Goal: Use online tool/utility: Use online tool/utility

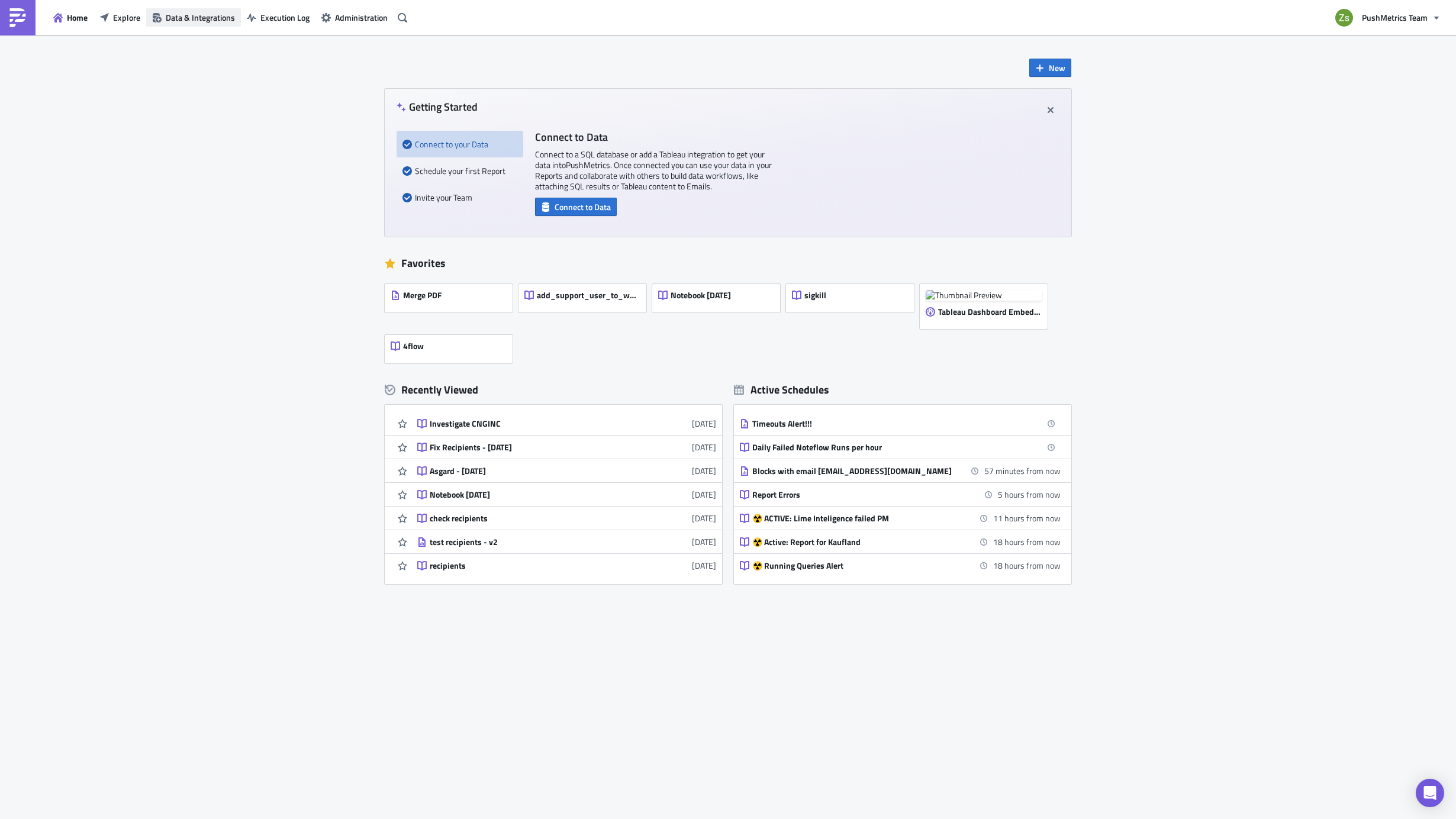
click at [218, 19] on span "Data & Integrations" at bounding box center [200, 17] width 69 height 12
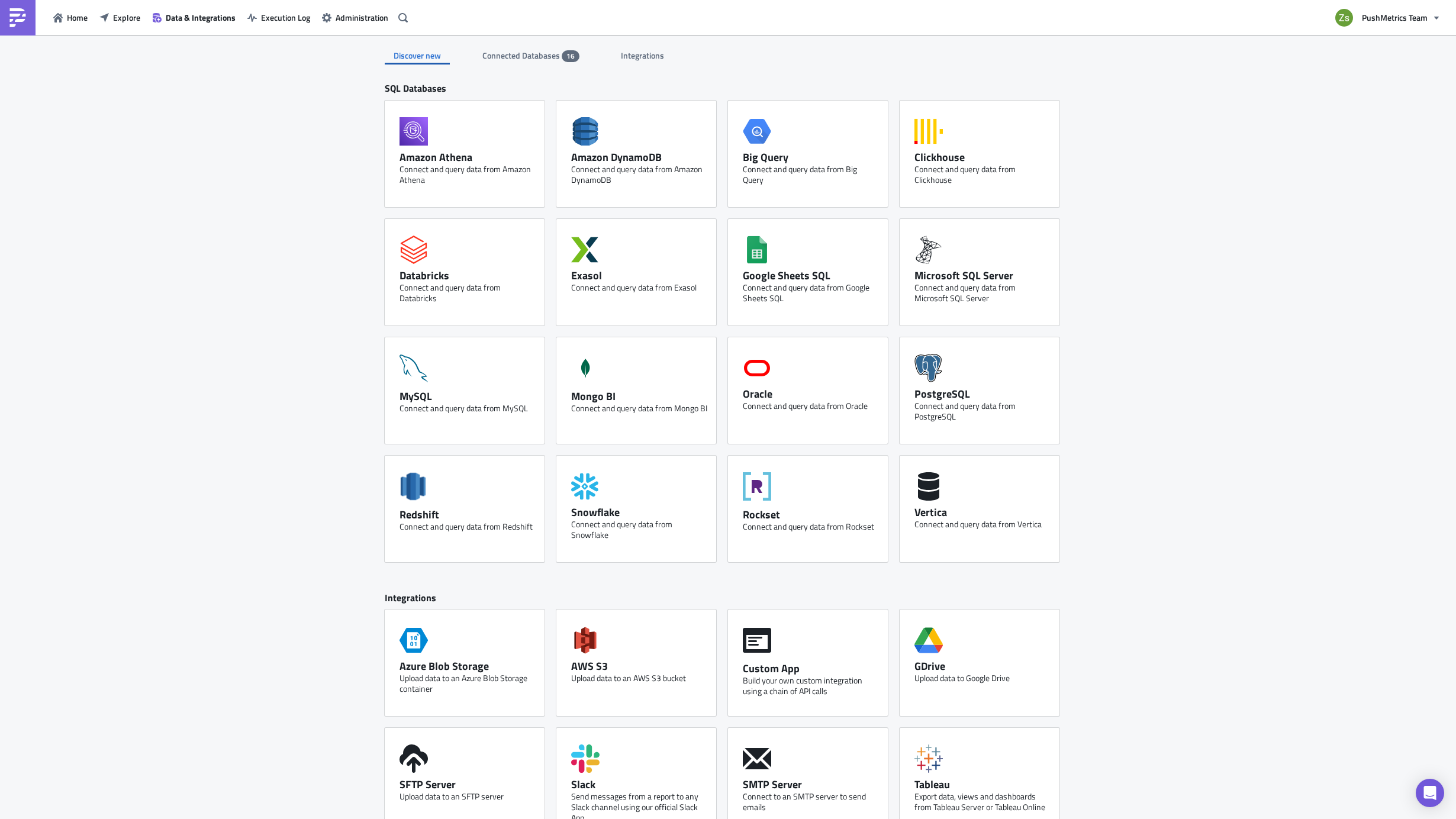
click at [613, 56] on div "Integrations" at bounding box center [643, 56] width 62 height 18
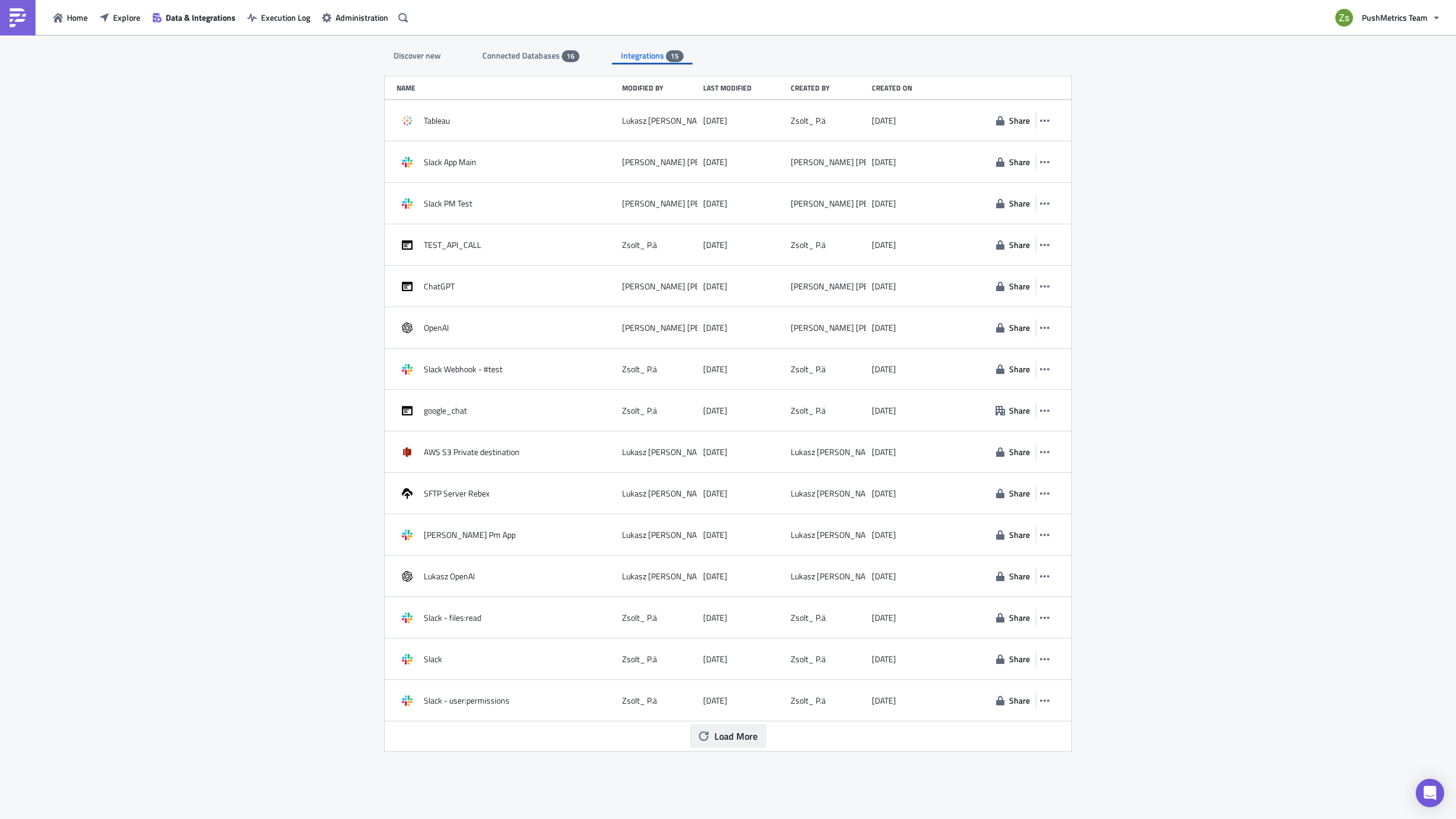
click at [747, 734] on span "Load More" at bounding box center [736, 736] width 43 height 14
click at [531, 59] on span "Connected Databases" at bounding box center [521, 56] width 79 height 12
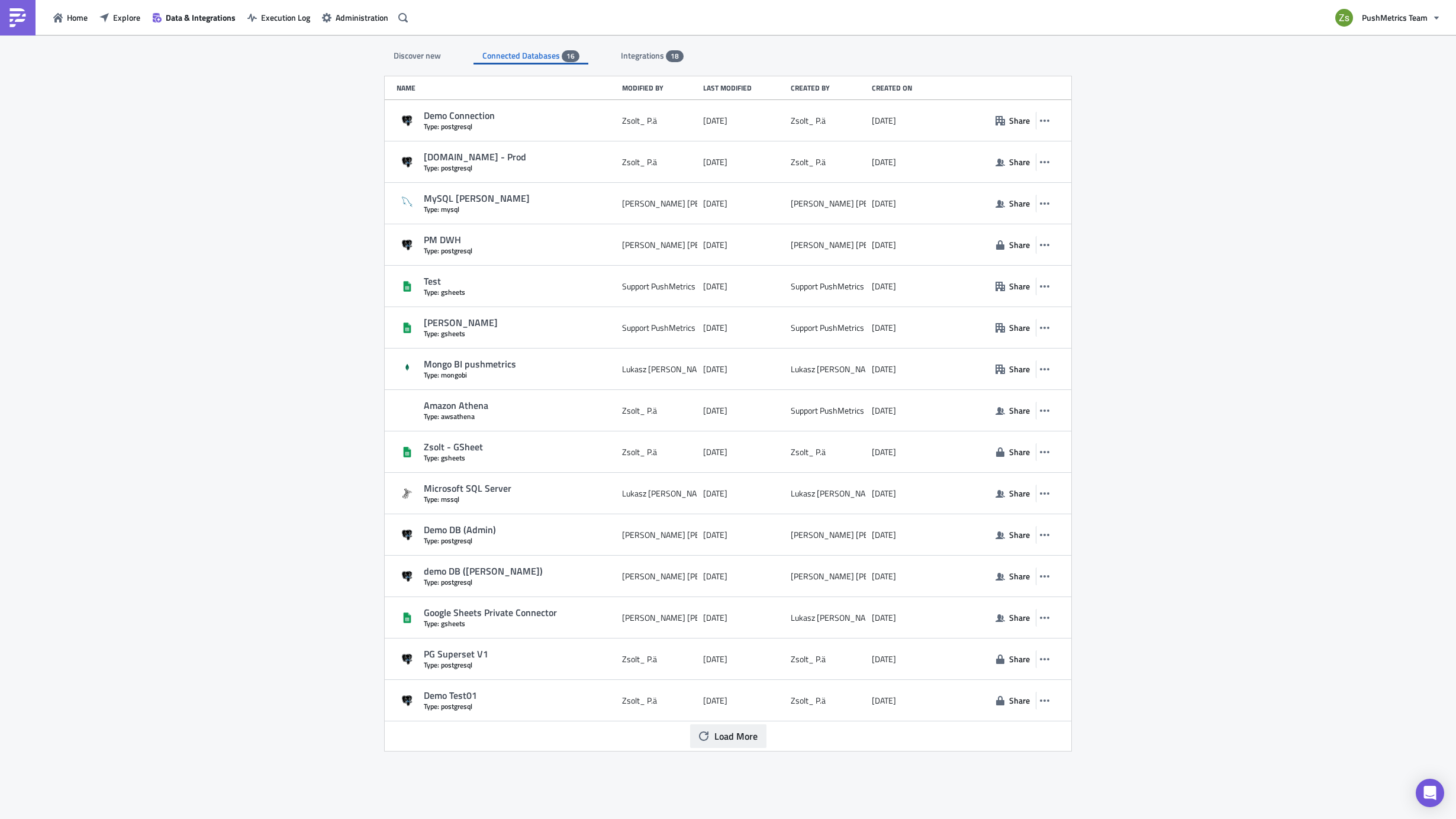
click at [729, 741] on span "Load More" at bounding box center [736, 736] width 43 height 14
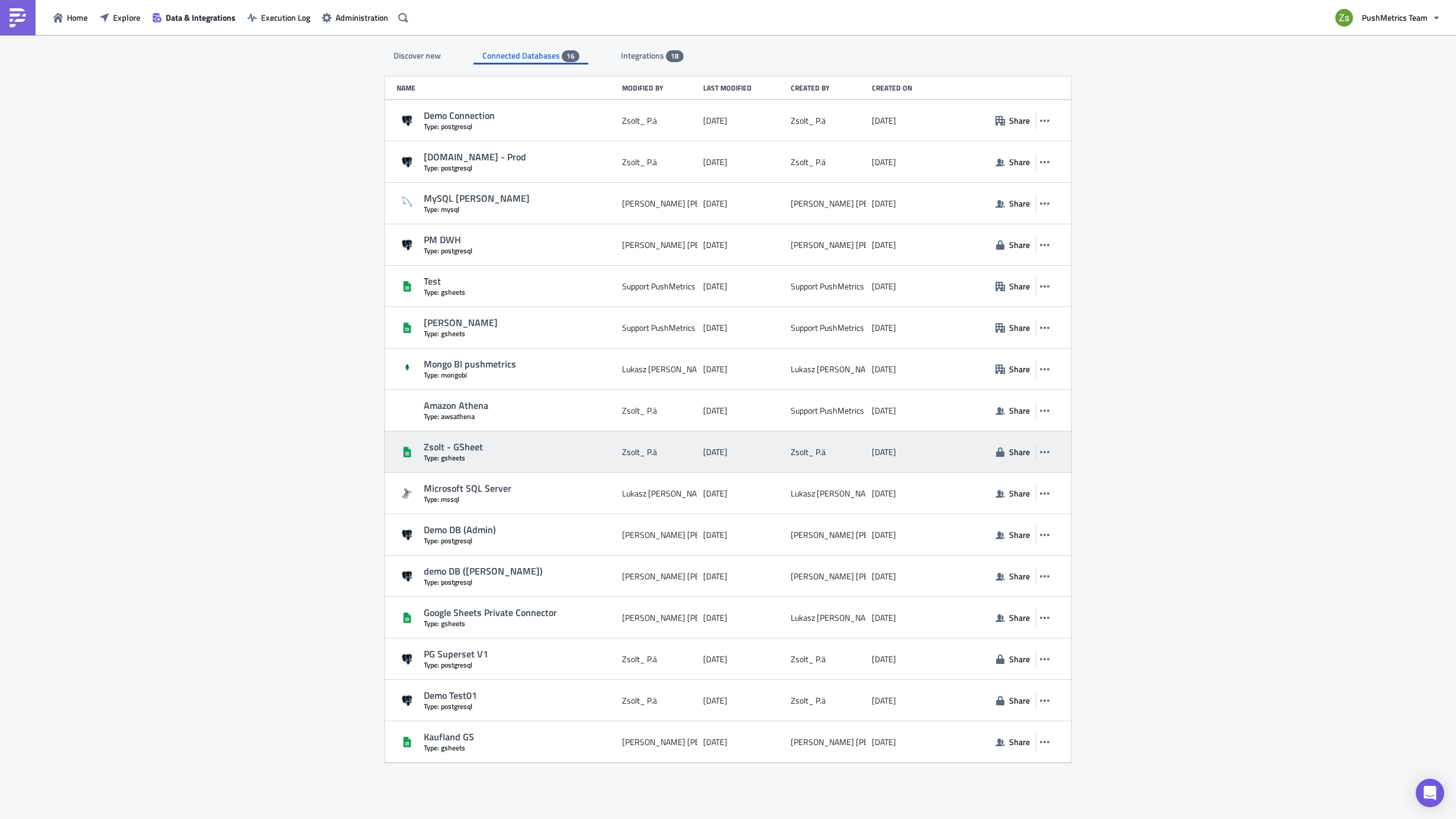
click at [460, 446] on div "Zsolt - GSheet" at bounding box center [520, 447] width 192 height 12
click at [460, 450] on div "Zsolt - GSheet" at bounding box center [520, 447] width 192 height 12
click at [1043, 456] on icon "button" at bounding box center [1045, 452] width 10 height 10
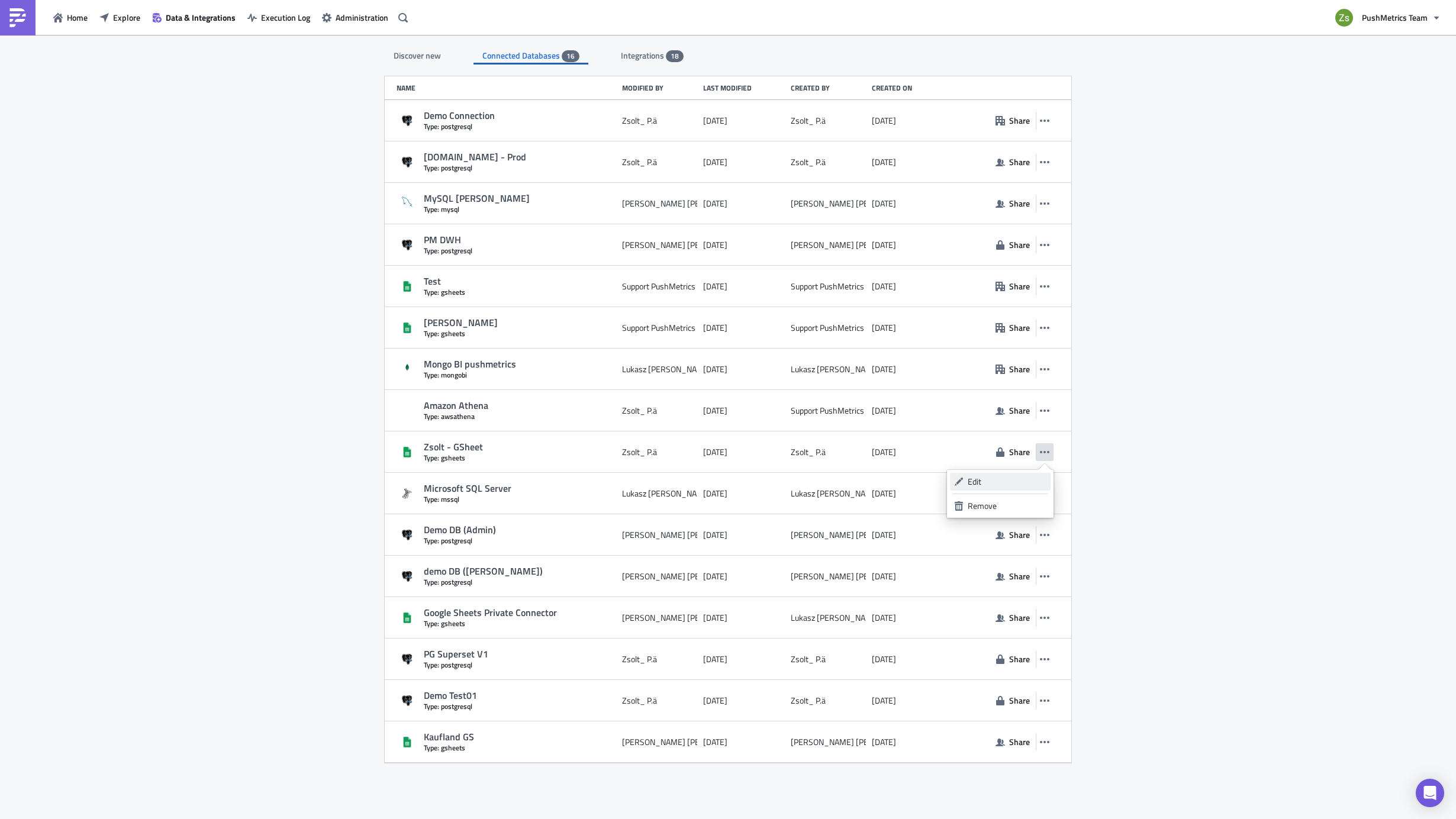
click at [1005, 481] on div "Edit" at bounding box center [1007, 481] width 79 height 12
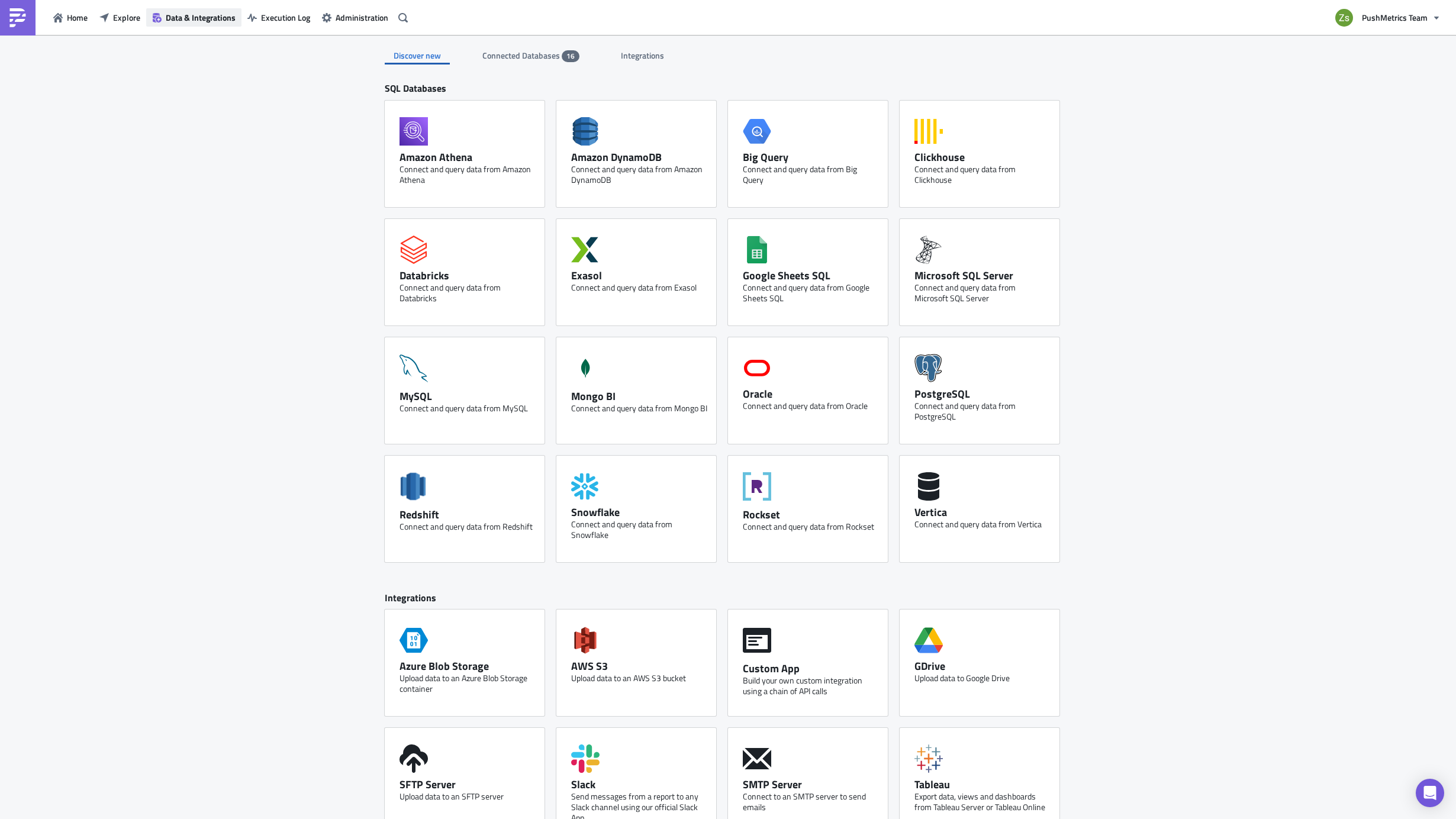
click at [221, 18] on span "Data & Integrations" at bounding box center [201, 17] width 70 height 12
click at [494, 52] on span "Connected Databases" at bounding box center [521, 56] width 79 height 12
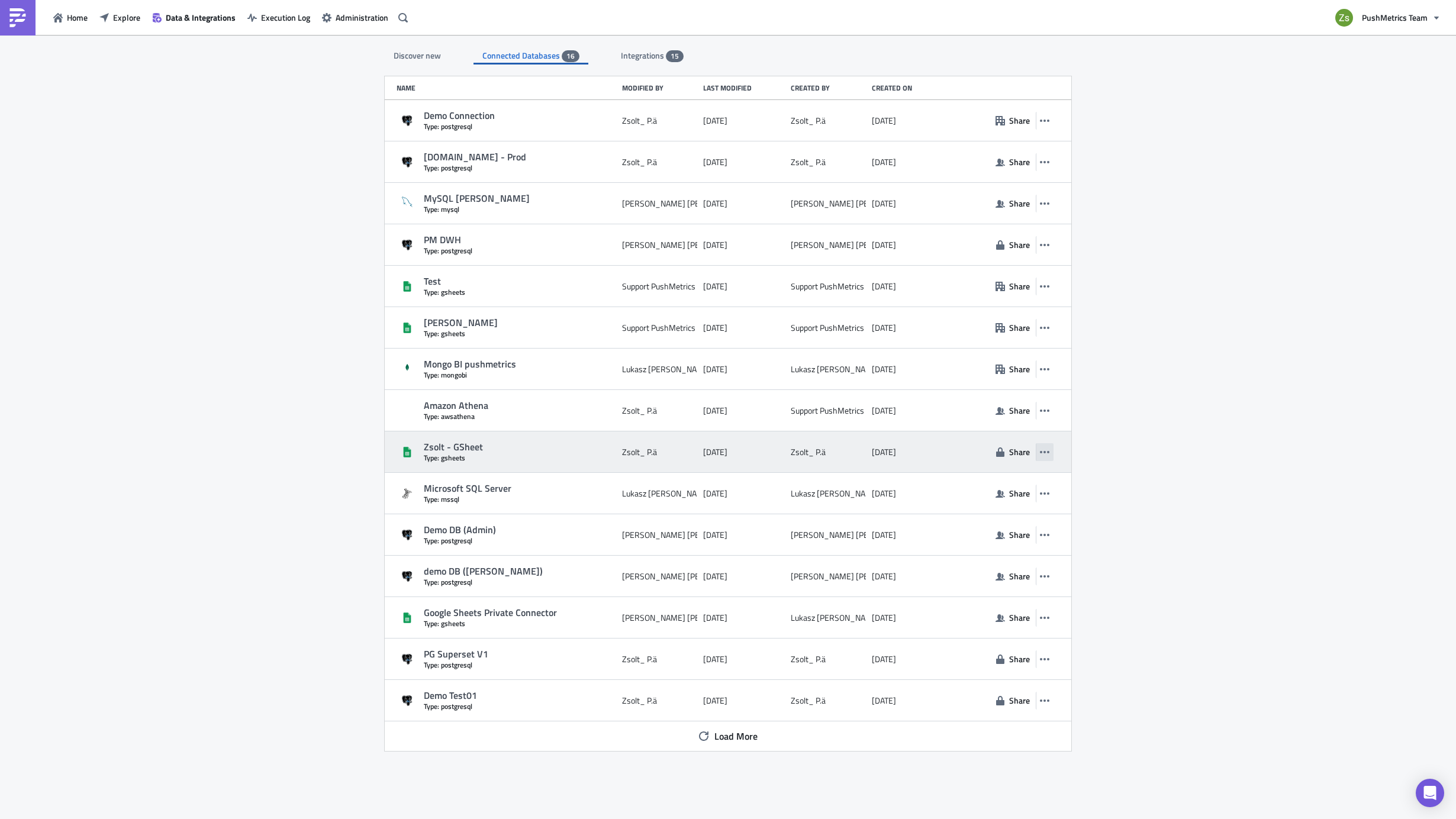
click at [1043, 456] on icon "button" at bounding box center [1045, 452] width 10 height 10
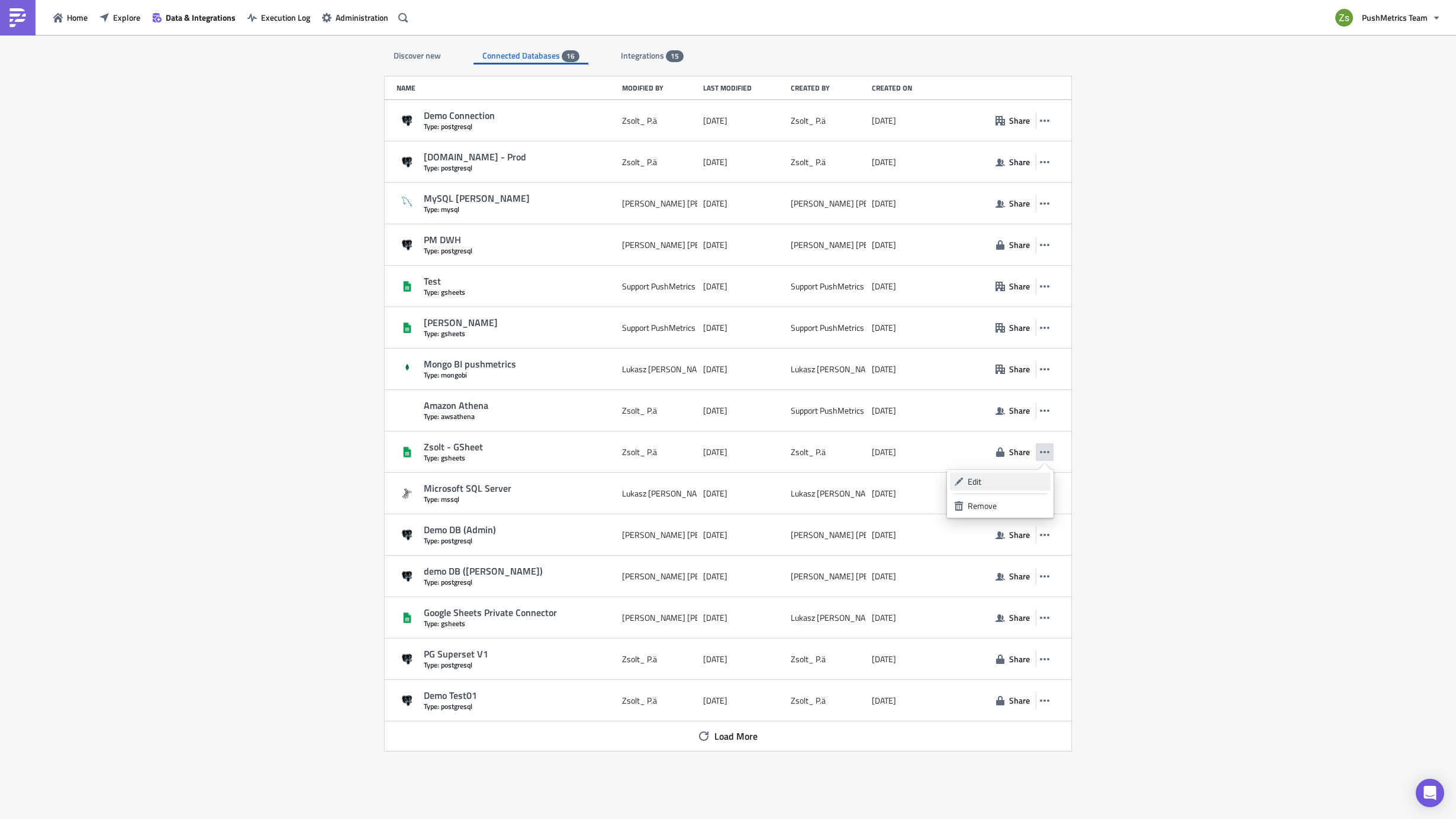
click at [1013, 482] on div "Edit" at bounding box center [1007, 481] width 79 height 12
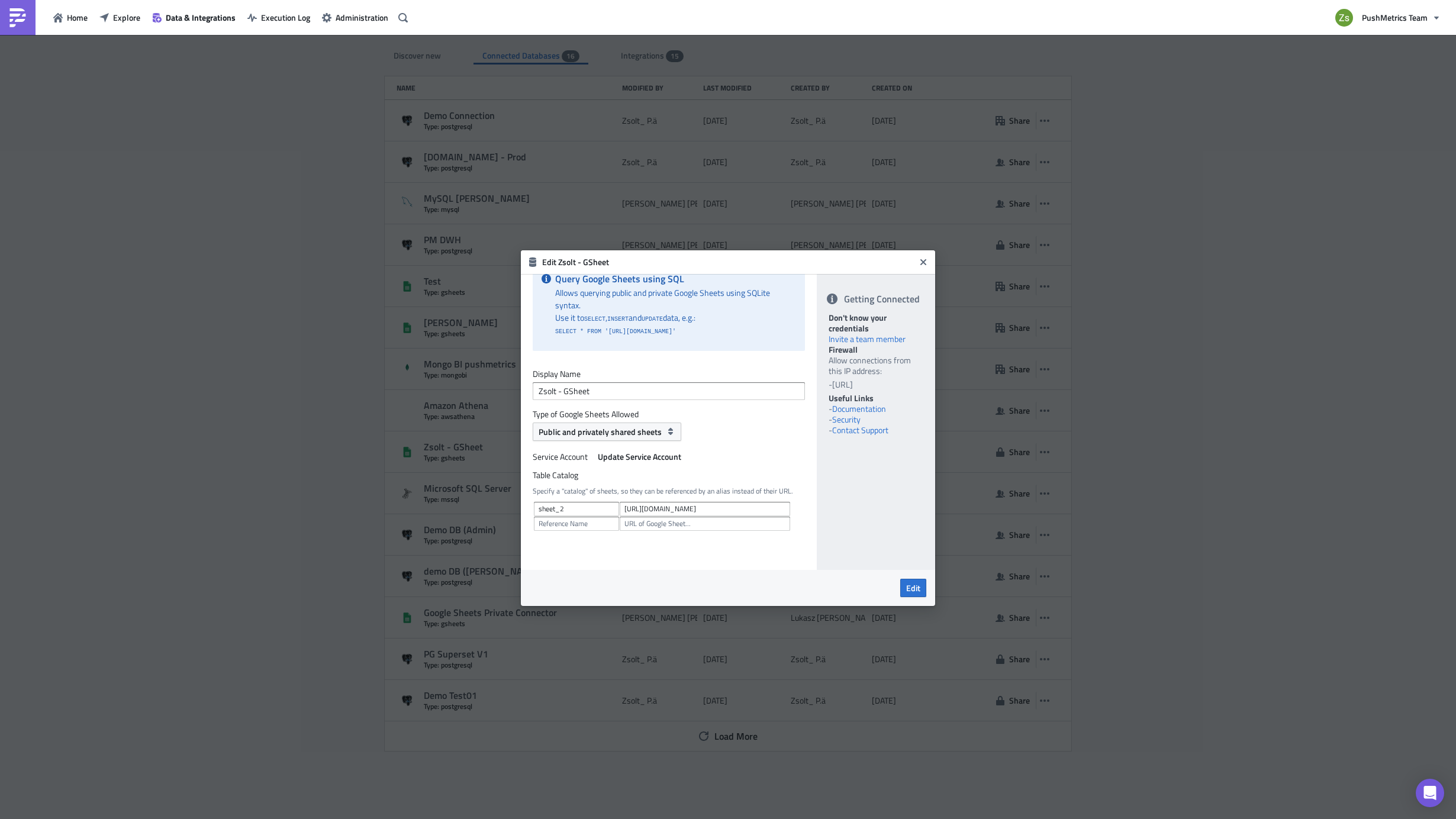
scroll to position [41, 0]
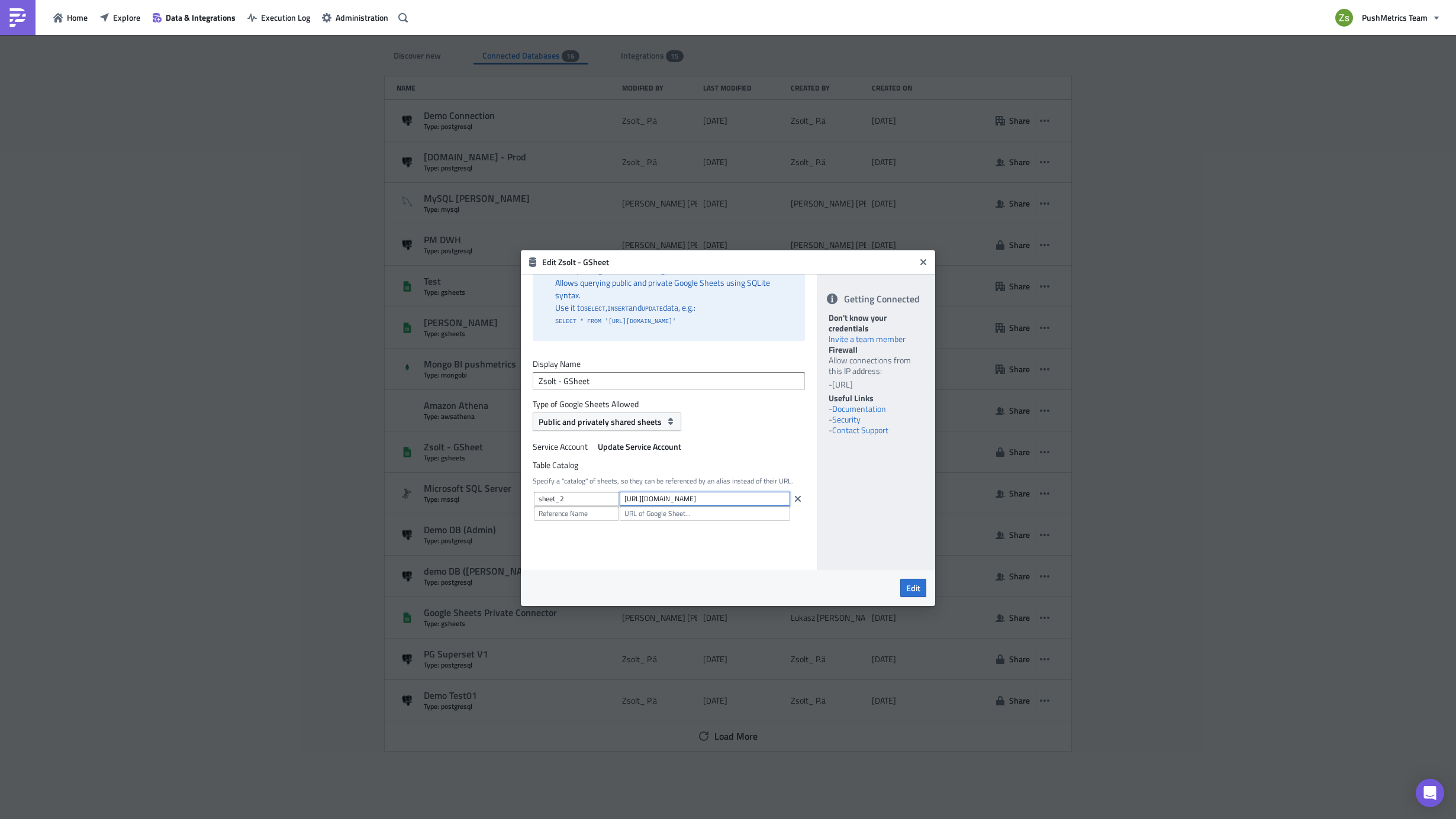
click at [670, 503] on input "[URL][DOMAIN_NAME]" at bounding box center [705, 498] width 170 height 14
click at [581, 504] on input "sheet_2" at bounding box center [576, 498] width 85 height 14
click at [578, 496] on input "sheet_2" at bounding box center [576, 498] width 85 height 14
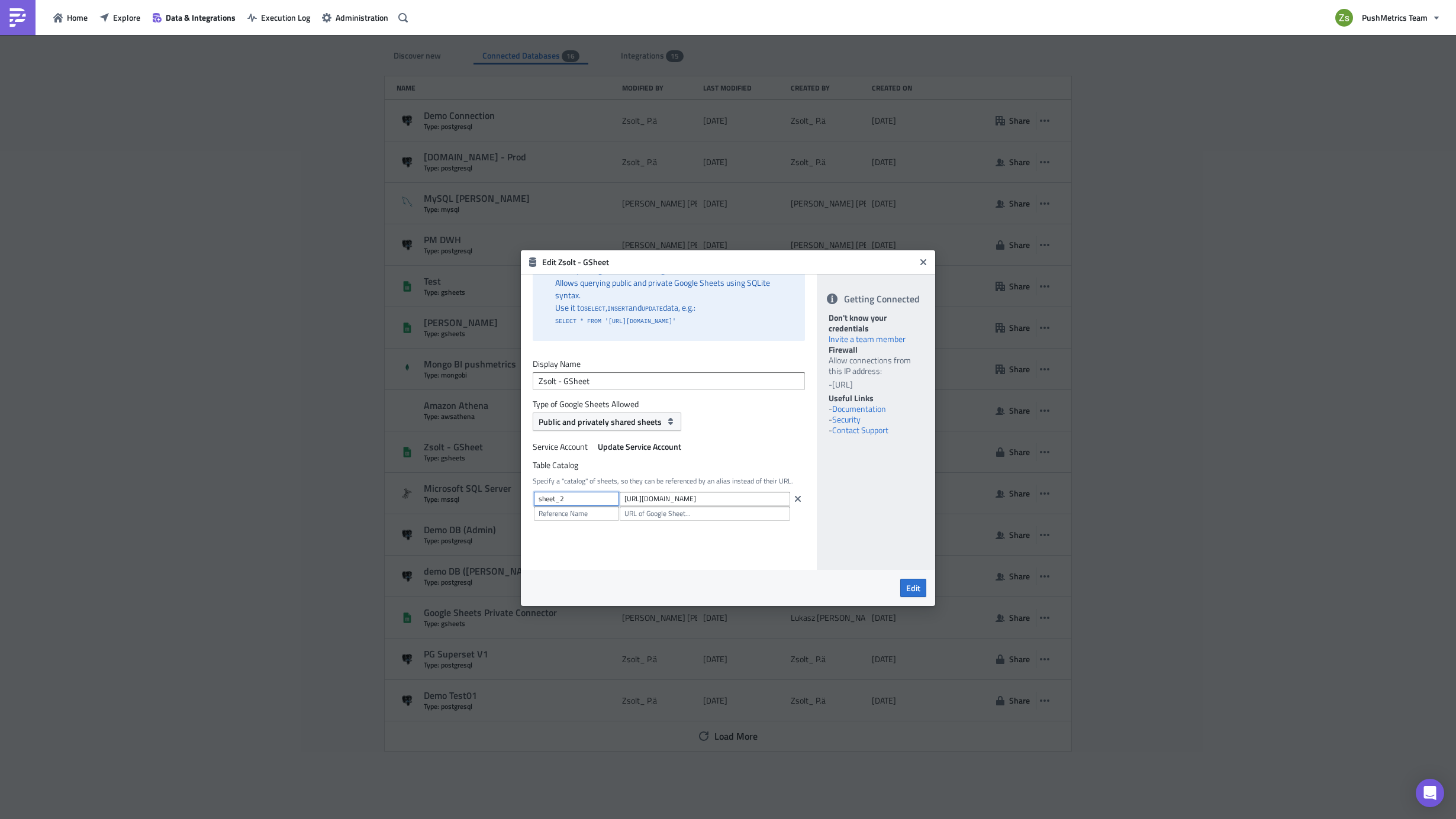
click at [578, 496] on input "sheet_2" at bounding box center [576, 498] width 85 height 14
click at [913, 260] on h6 "Edit Zsolt - GSheet" at bounding box center [728, 262] width 373 height 11
click at [920, 260] on icon "Close" at bounding box center [923, 262] width 10 height 10
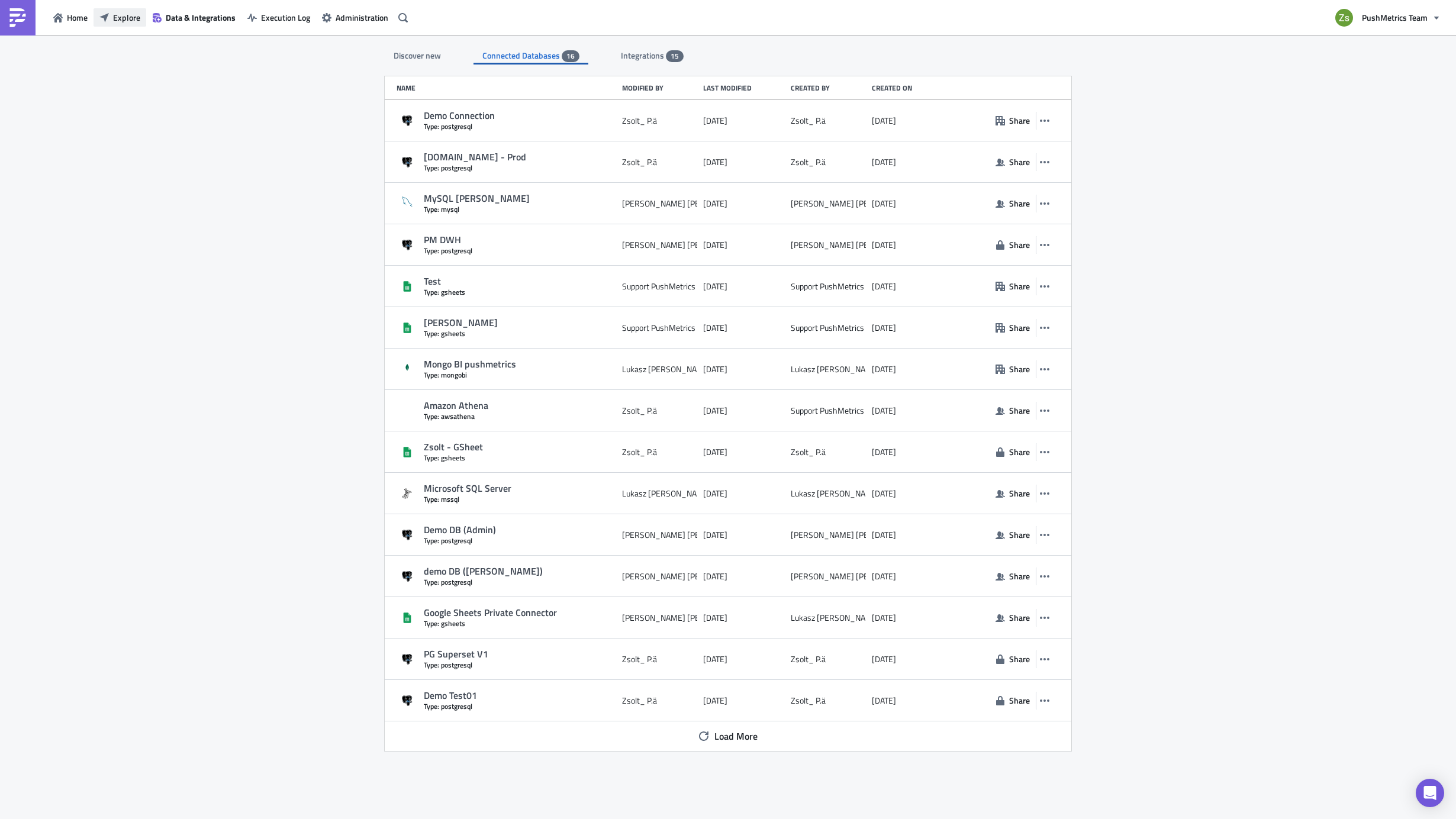
click at [122, 19] on span "Explore" at bounding box center [127, 17] width 27 height 12
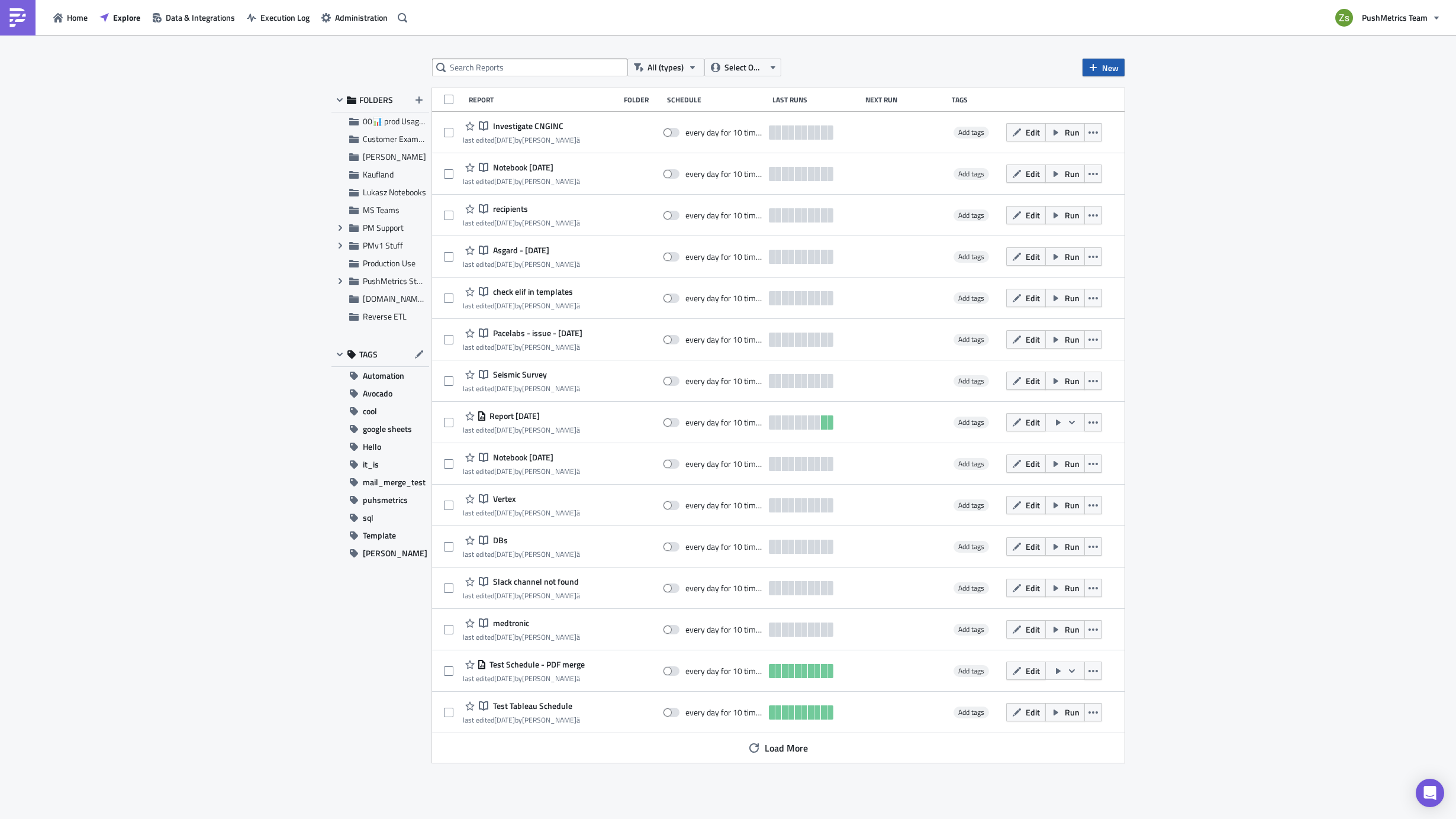
click at [1115, 71] on span "New" at bounding box center [1110, 68] width 16 height 12
click at [1136, 106] on link "Notebook" at bounding box center [1136, 115] width 100 height 18
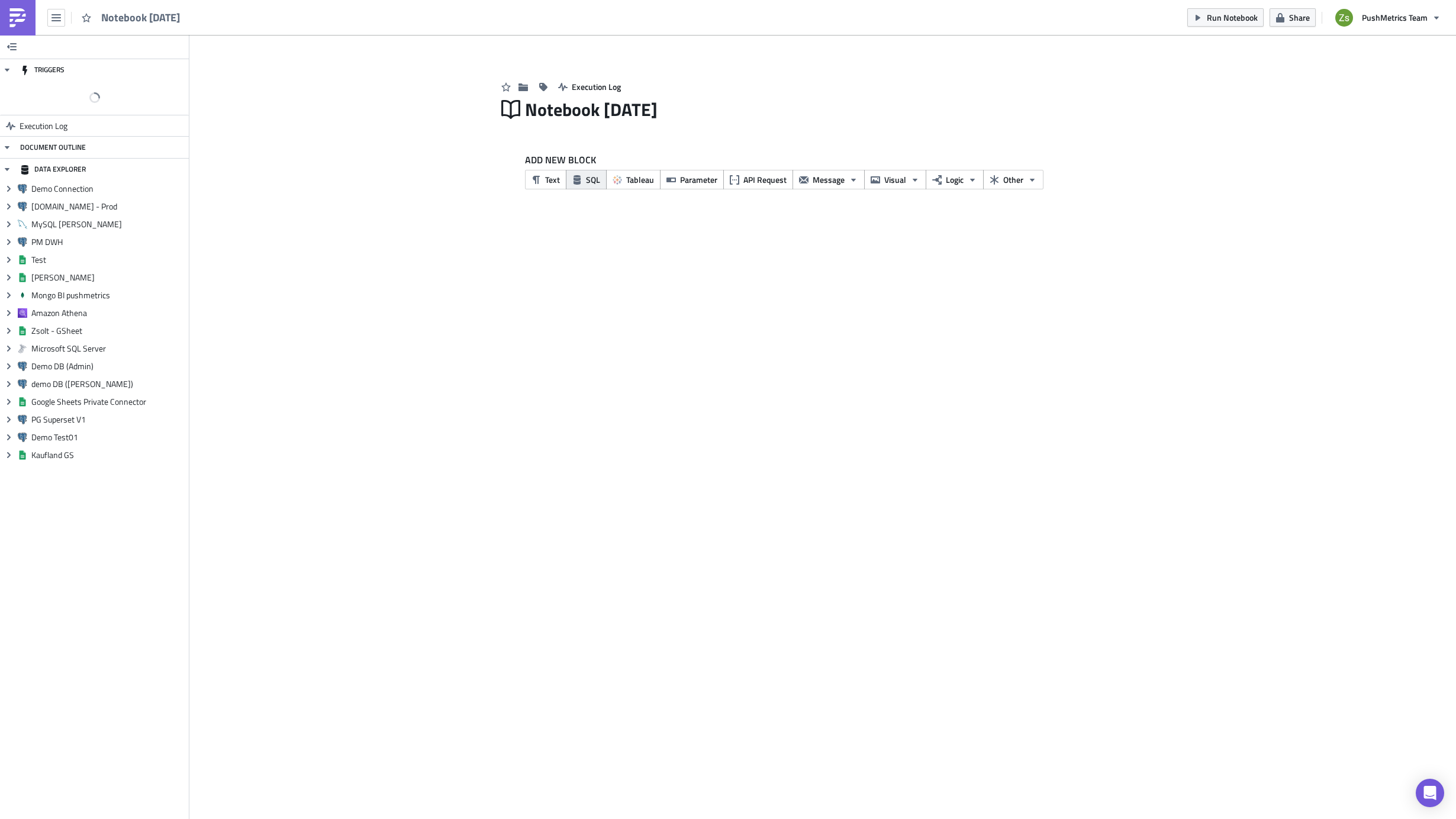
click at [583, 180] on button "SQL" at bounding box center [586, 179] width 41 height 19
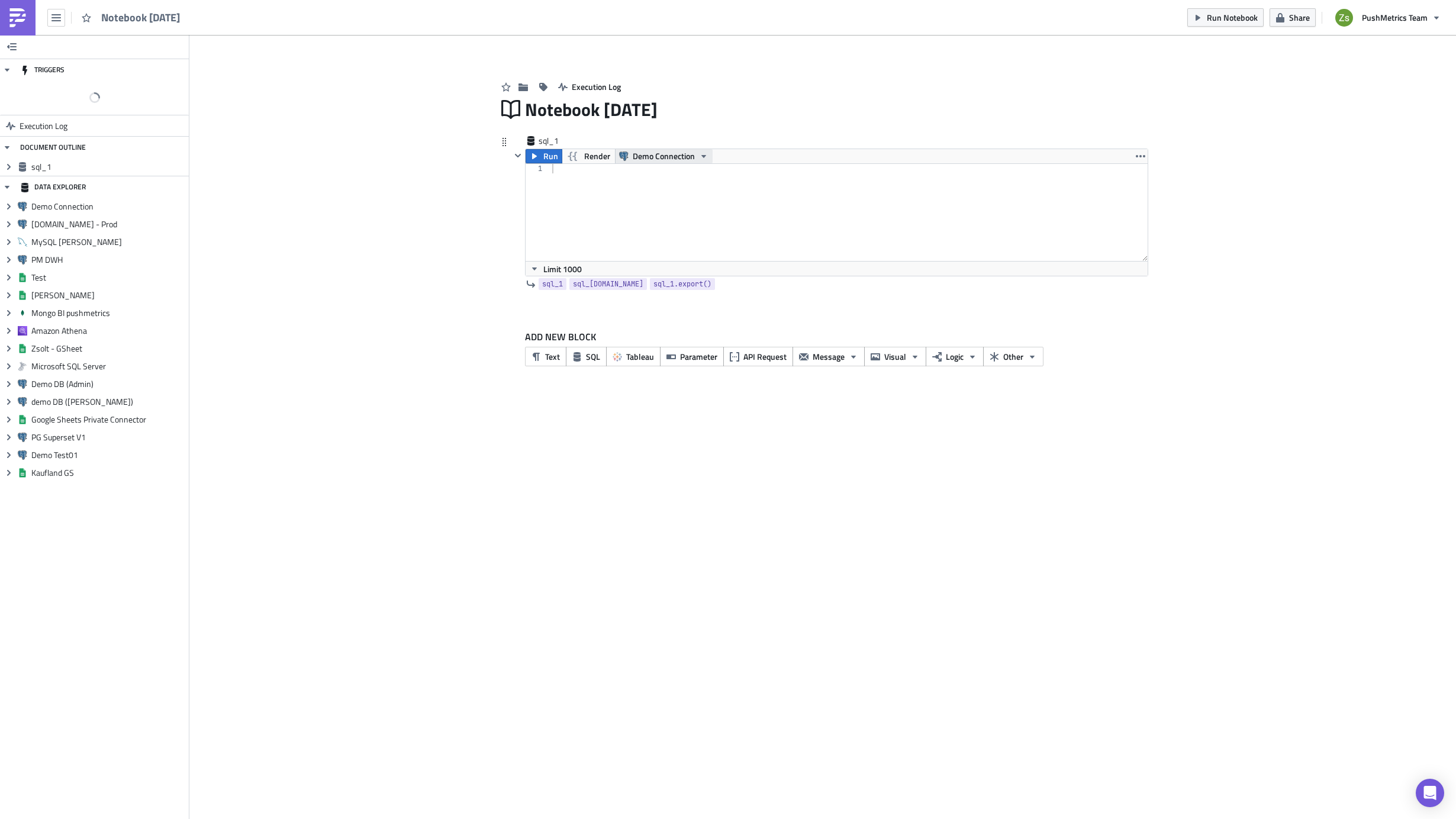
click at [652, 152] on span "Demo Connection" at bounding box center [663, 156] width 62 height 14
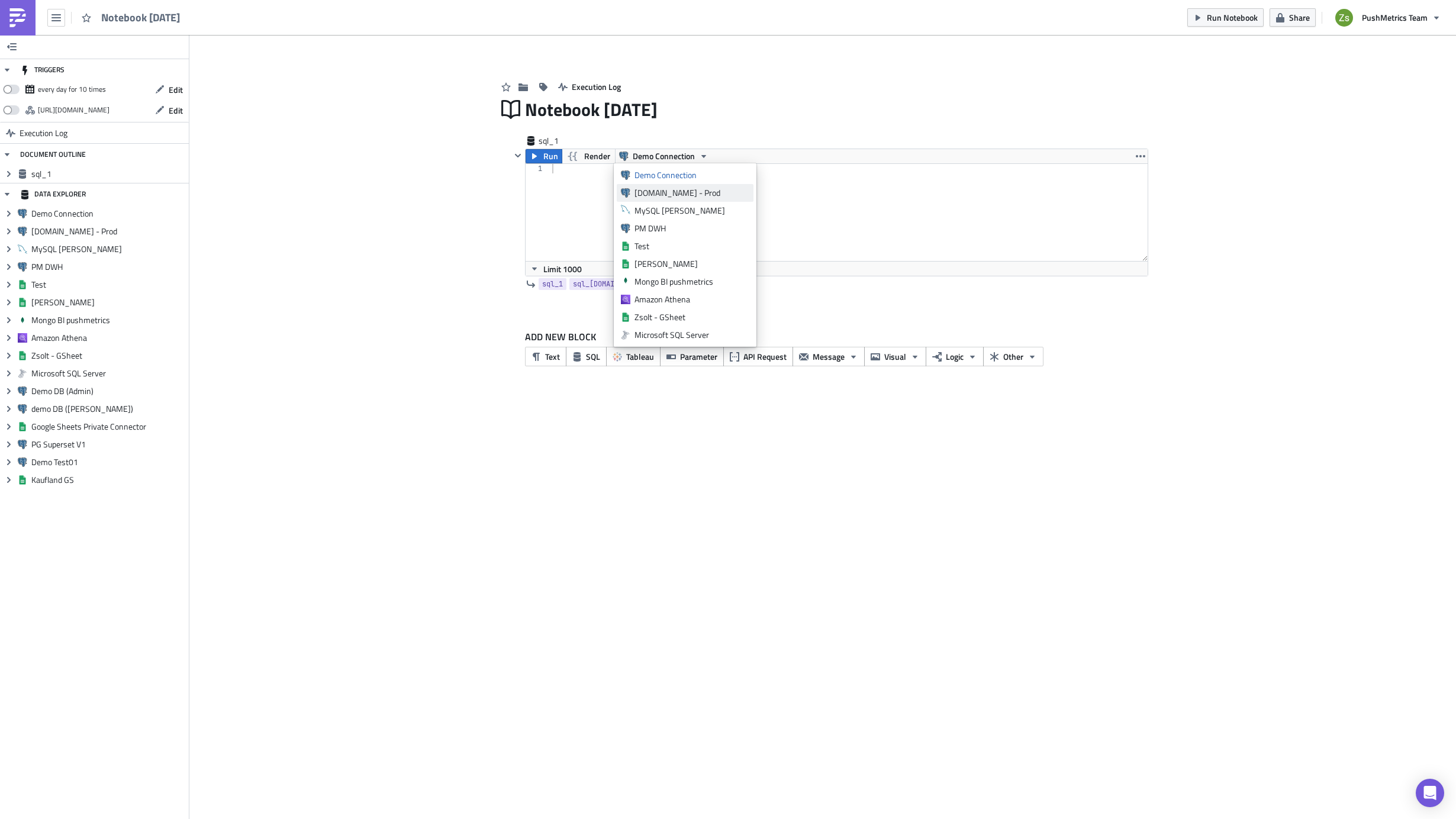
click at [659, 188] on div "[DOMAIN_NAME] - Prod" at bounding box center [692, 192] width 115 height 12
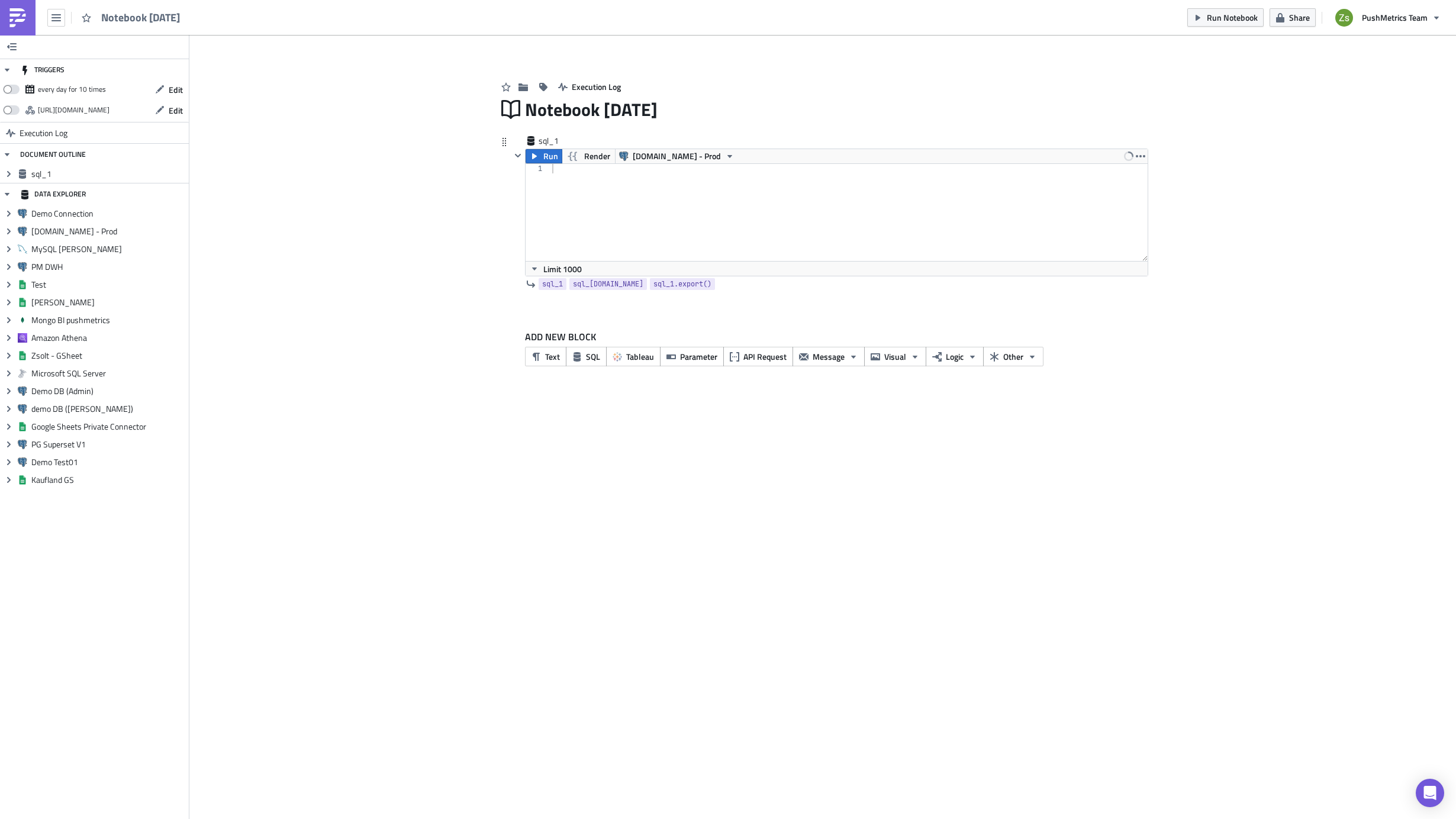
click at [670, 201] on div at bounding box center [849, 222] width 598 height 116
type textarea "select 1 as "one", 2 as "two""
click at [545, 161] on span "Run" at bounding box center [551, 156] width 15 height 14
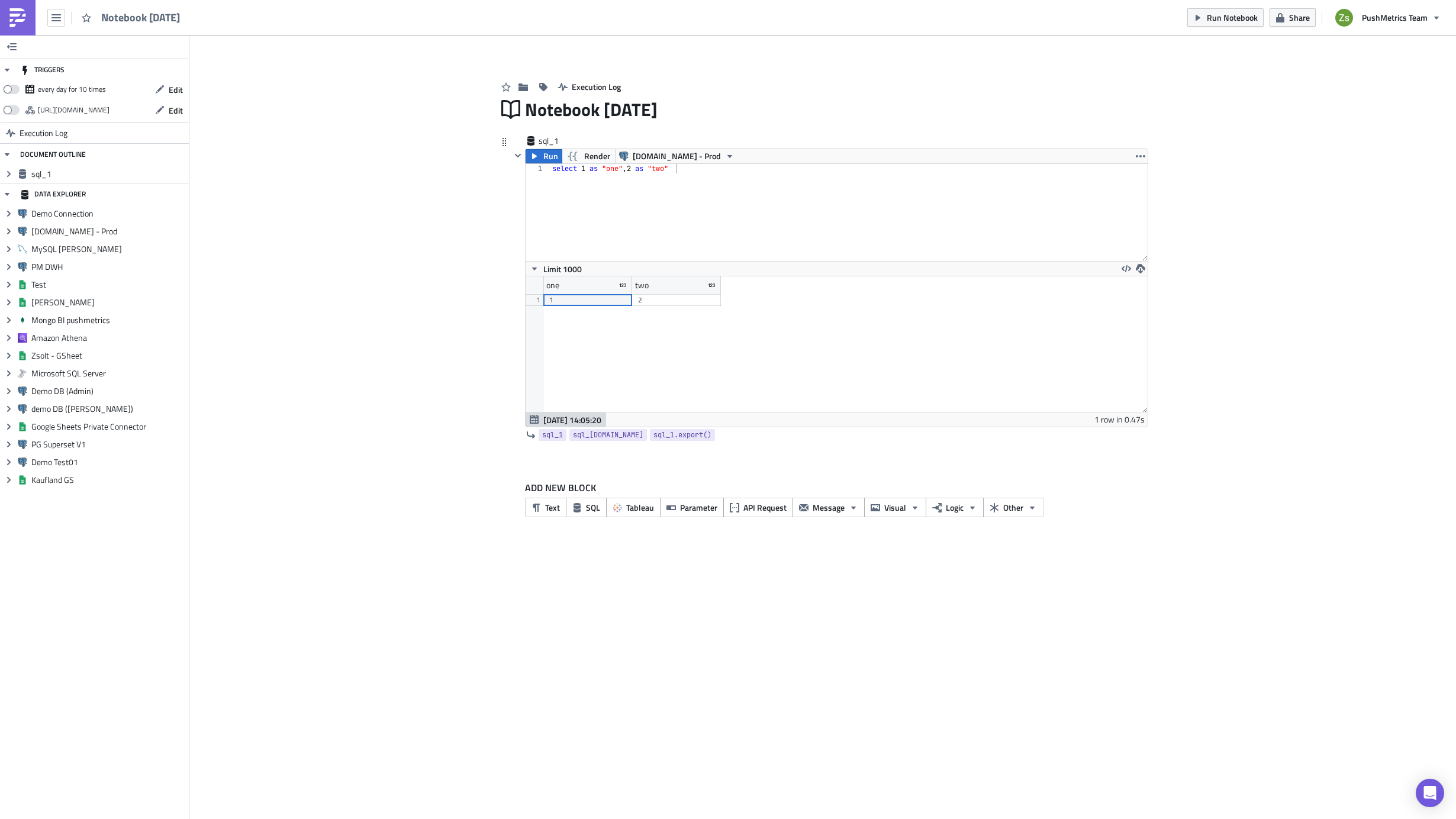
scroll to position [135, 622]
click at [1008, 509] on span "Other" at bounding box center [1013, 507] width 20 height 12
click at [929, 522] on div "Writeback" at bounding box center [927, 516] width 79 height 12
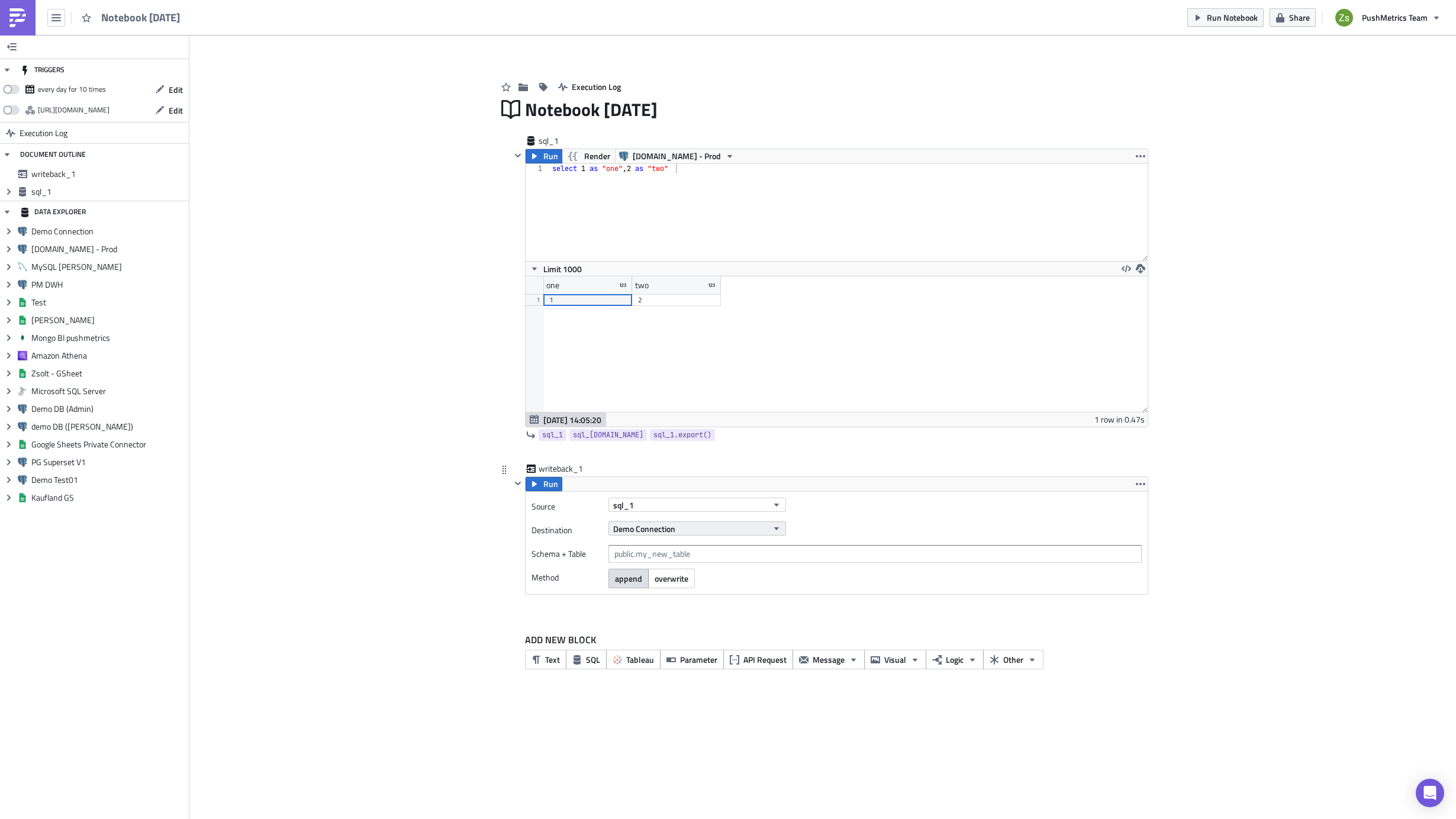
click at [694, 531] on button "Demo Connection" at bounding box center [697, 528] width 178 height 14
click at [685, 610] on div "Zsolt - GSheet" at bounding box center [672, 612] width 115 height 12
click at [725, 551] on input "text" at bounding box center [875, 554] width 533 height 18
paste input "[URL][DOMAIN_NAME]"
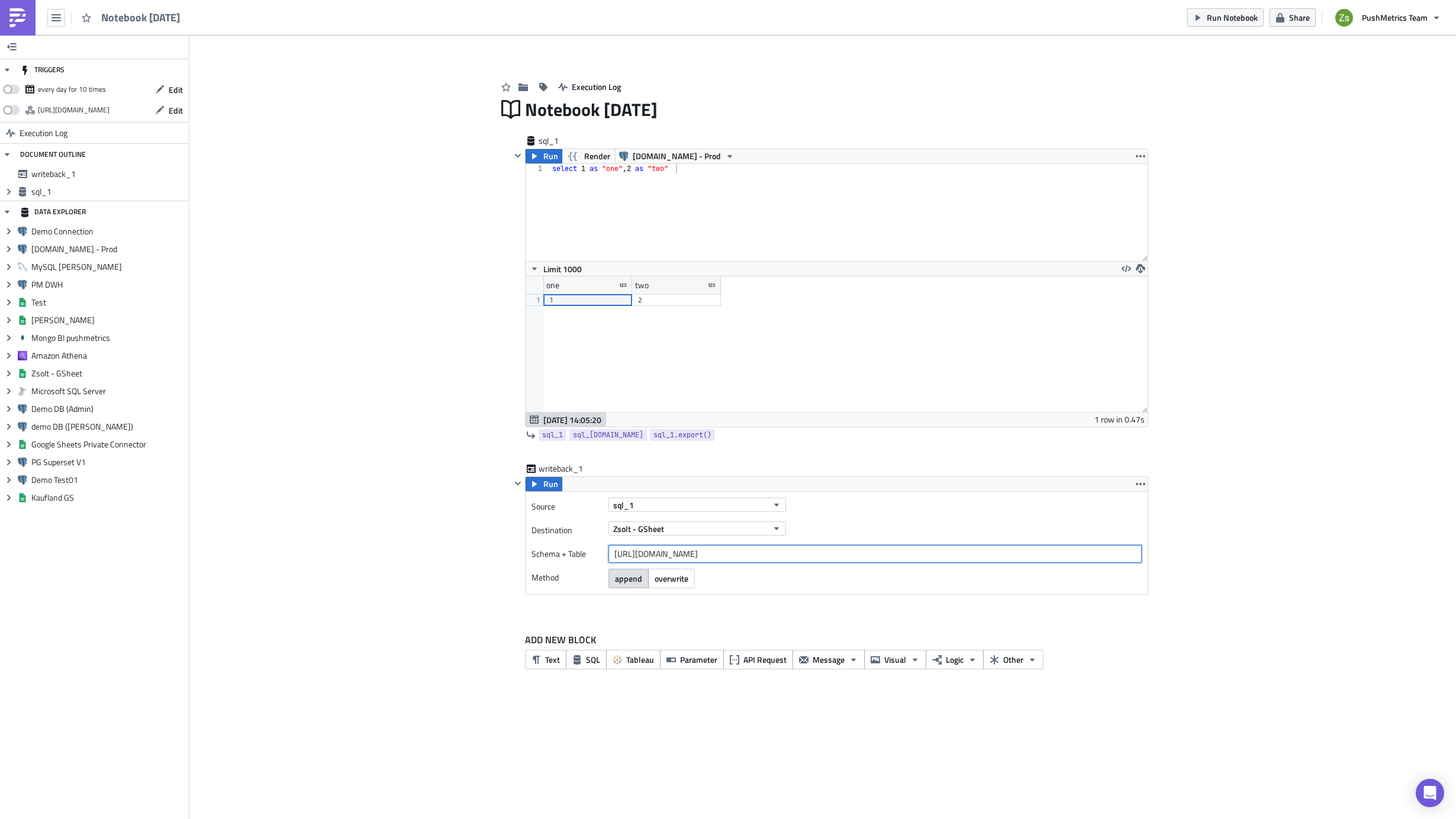
drag, startPoint x: 1048, startPoint y: 555, endPoint x: 1217, endPoint y: 546, distance: 169.2
click at [1217, 546] on div "Add Image Execution Log Notebook [DATE] sql_1 Run Render [DOMAIN_NAME] - Prod s…" at bounding box center [823, 365] width 1266 height 660
click at [550, 485] on span "Run" at bounding box center [551, 484] width 15 height 14
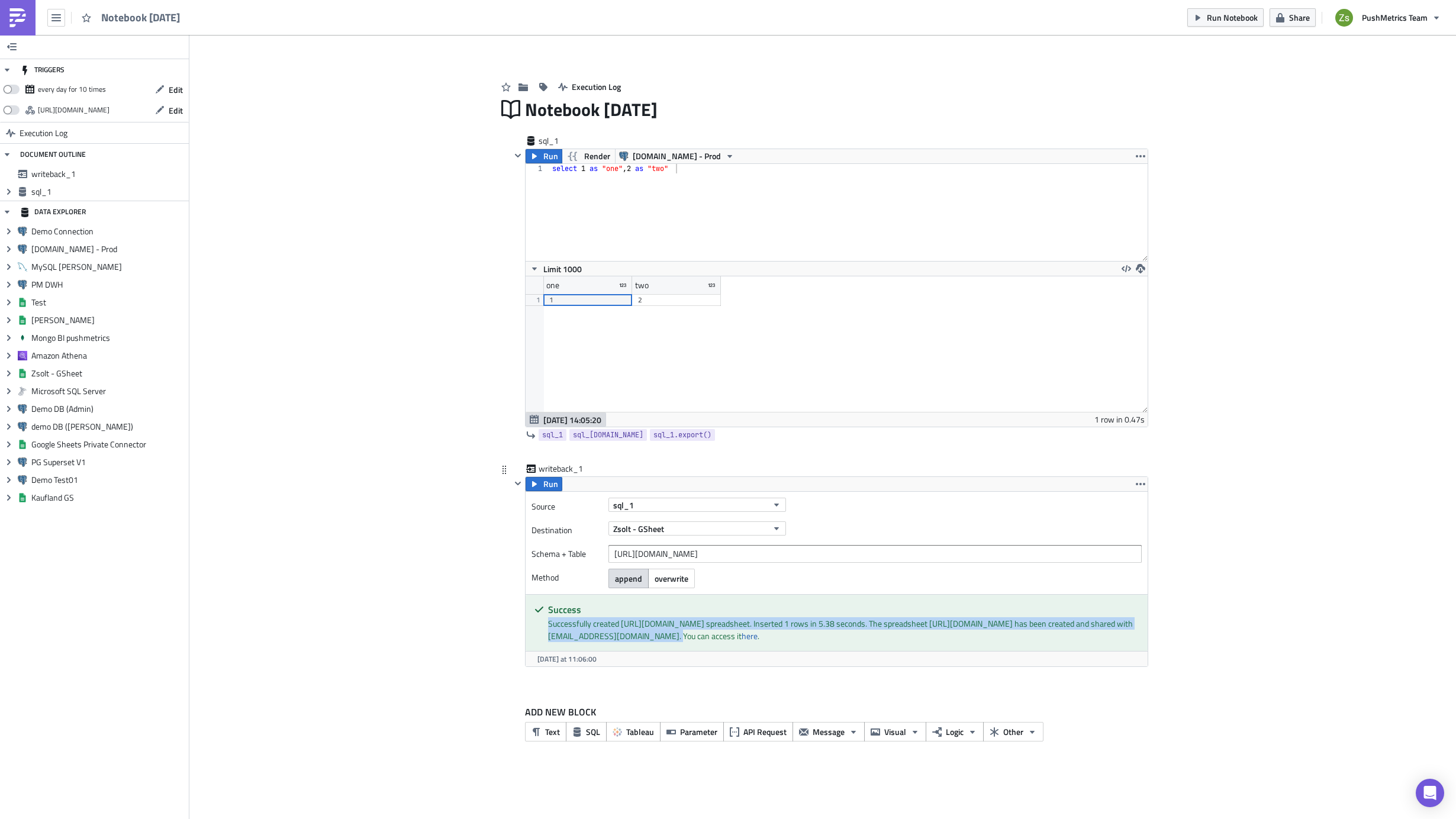
drag, startPoint x: 549, startPoint y: 626, endPoint x: 692, endPoint y: 631, distance: 143.1
click at [692, 631] on div "Successfully created [URL][DOMAIN_NAME] spreadsheet. Inserted 1 rows in 5.38 se…" at bounding box center [843, 630] width 591 height 25
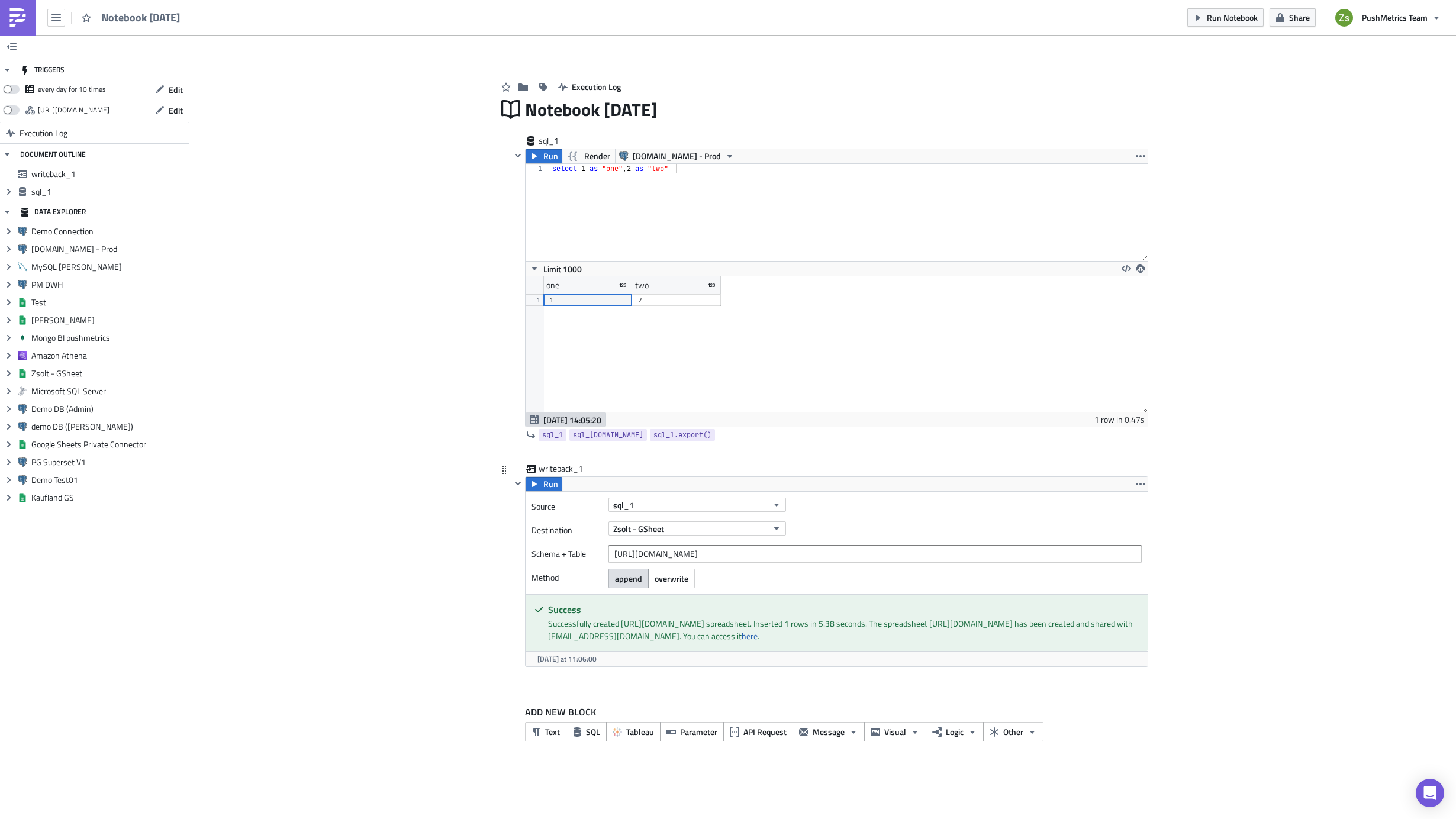
drag, startPoint x: 692, startPoint y: 631, endPoint x: 755, endPoint y: 647, distance: 65.0
click at [755, 642] on div "Successfully created [URL][DOMAIN_NAME] spreadsheet. Inserted 1 rows in 5.38 se…" at bounding box center [843, 630] width 591 height 25
drag, startPoint x: 1050, startPoint y: 627, endPoint x: 1067, endPoint y: 627, distance: 17.0
click at [1067, 627] on div "Successfully created [URL][DOMAIN_NAME] spreadsheet. Inserted 1 rows in 5.38 se…" at bounding box center [843, 630] width 591 height 25
drag, startPoint x: 1067, startPoint y: 627, endPoint x: 1052, endPoint y: 628, distance: 15.0
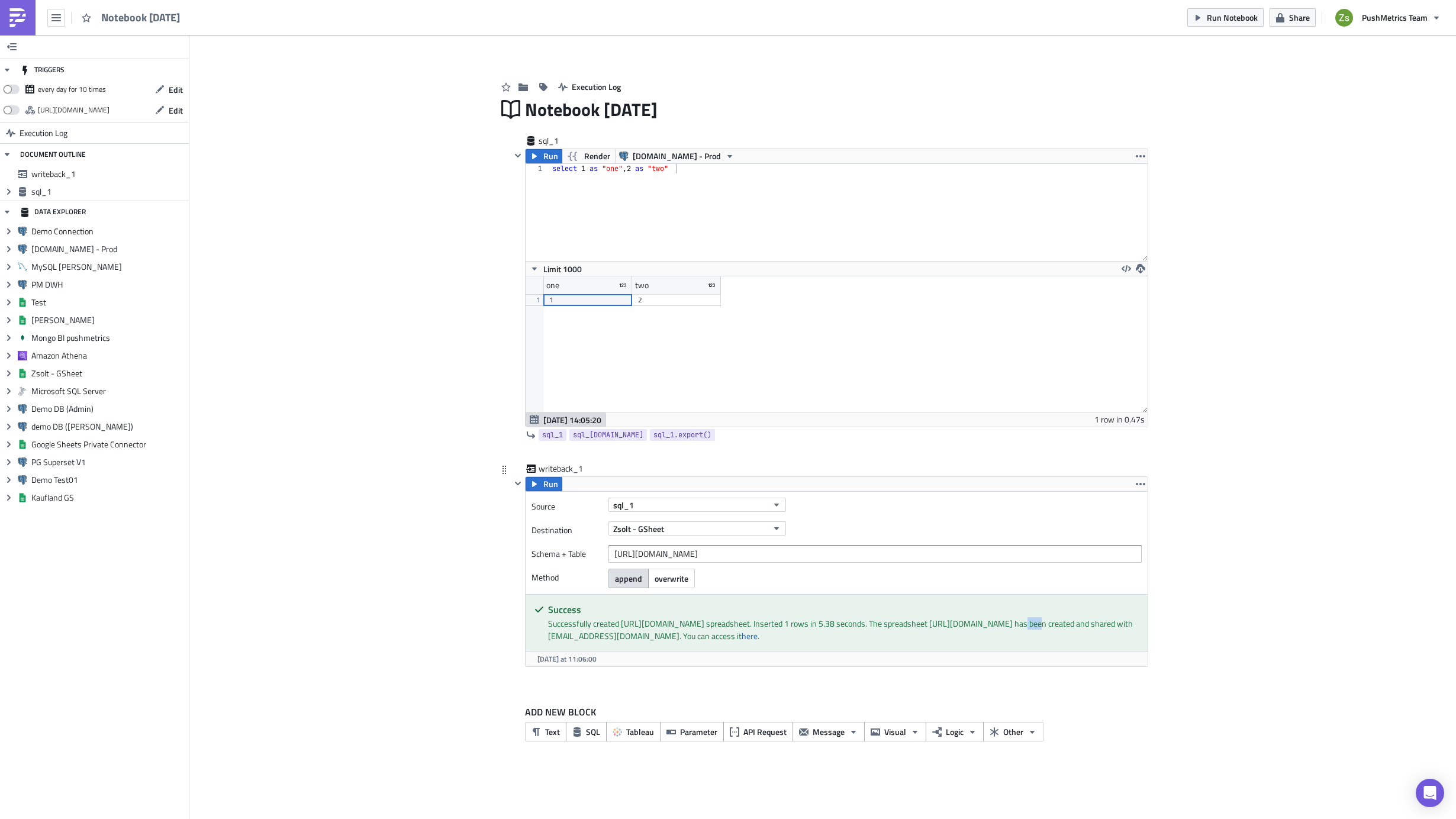
click at [1052, 628] on div "Successfully created [URL][DOMAIN_NAME] spreadsheet. Inserted 1 rows in 5.38 se…" at bounding box center [843, 630] width 591 height 25
drag, startPoint x: 1050, startPoint y: 627, endPoint x: 1069, endPoint y: 623, distance: 19.4
click at [1069, 623] on div "Successfully created [URL][DOMAIN_NAME] spreadsheet. Inserted 1 rows in 5.38 se…" at bounding box center [843, 630] width 591 height 25
drag, startPoint x: 1069, startPoint y: 623, endPoint x: 990, endPoint y: 646, distance: 82.3
click at [991, 642] on div "Successfully created [URL][DOMAIN_NAME] spreadsheet. Inserted 1 rows in 5.38 se…" at bounding box center [843, 630] width 591 height 25
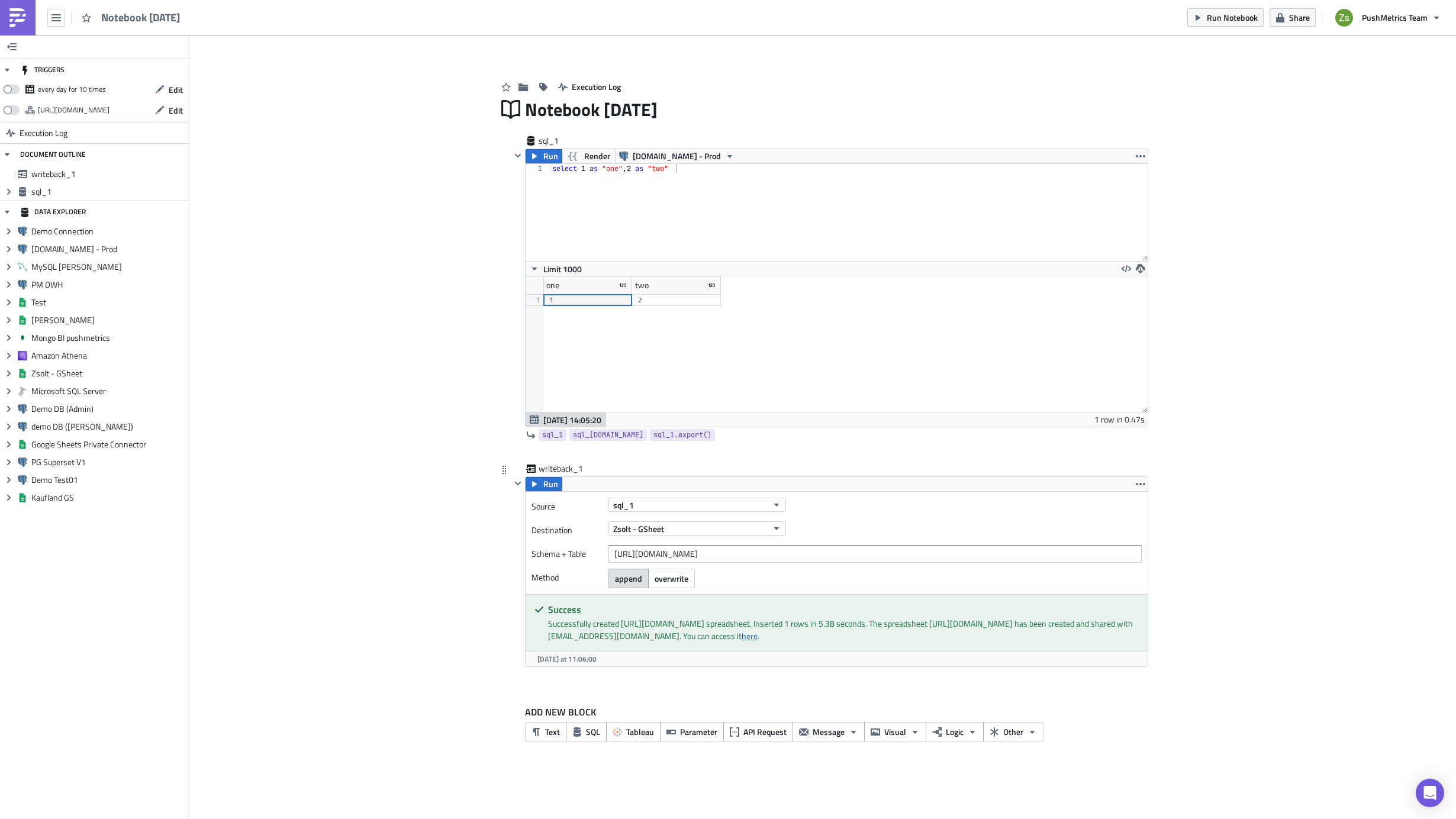
click at [758, 642] on link "here" at bounding box center [749, 636] width 16 height 12
click at [678, 557] on input "[URL][DOMAIN_NAME]" at bounding box center [875, 554] width 533 height 18
paste input "Kaufland V2 - User details"
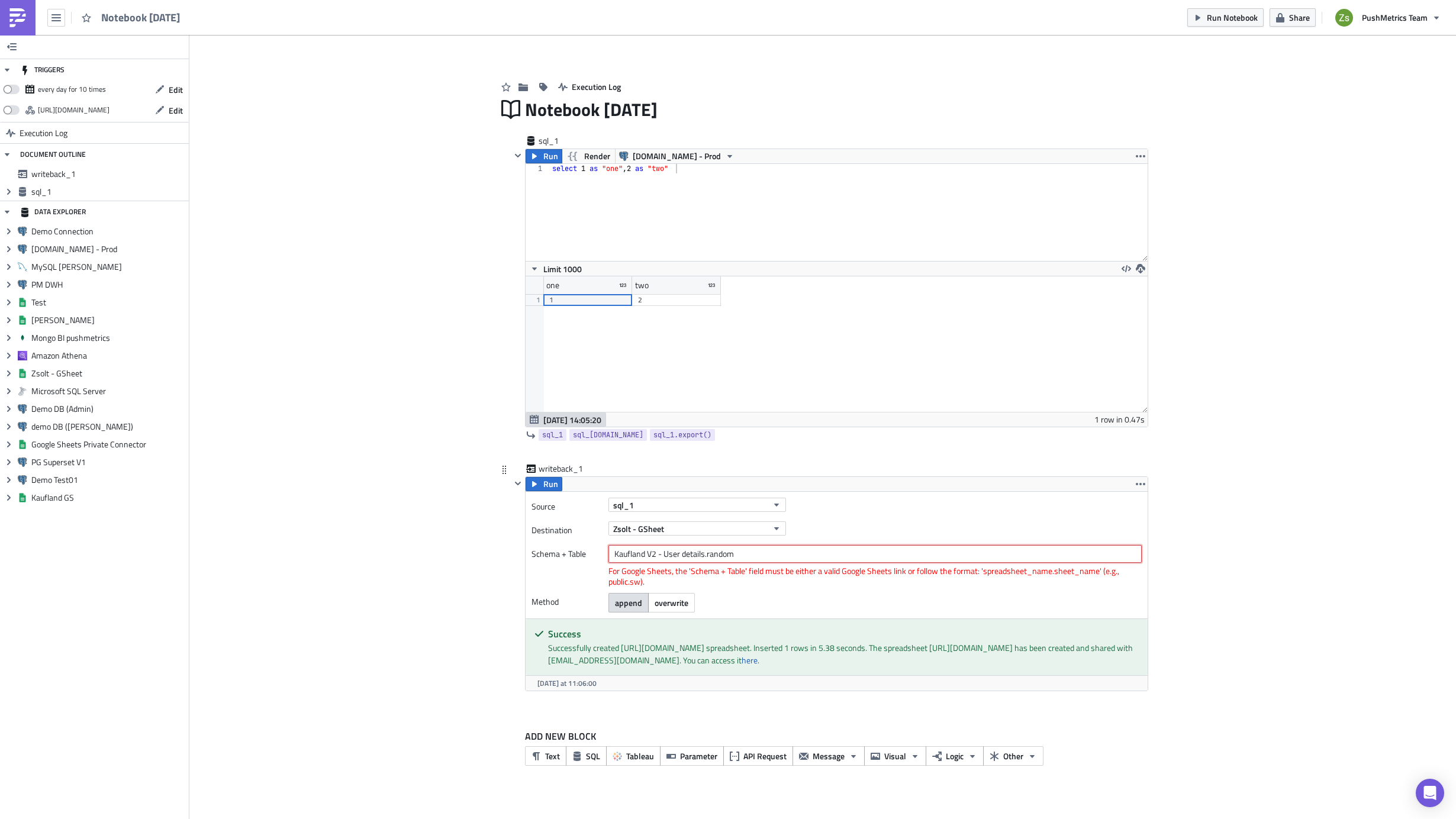
click at [698, 555] on input "Kaufland V2 - User details.random" at bounding box center [875, 554] width 533 height 18
click at [869, 510] on div "sql_1" at bounding box center [875, 505] width 533 height 14
click at [703, 555] on input "Kaufland V2 - User details.random" at bounding box center [875, 554] width 533 height 18
click at [867, 524] on div "Zsolt - GSheet" at bounding box center [875, 528] width 533 height 14
click at [706, 557] on input "'Kaufland V2 - User details'.random" at bounding box center [875, 554] width 533 height 18
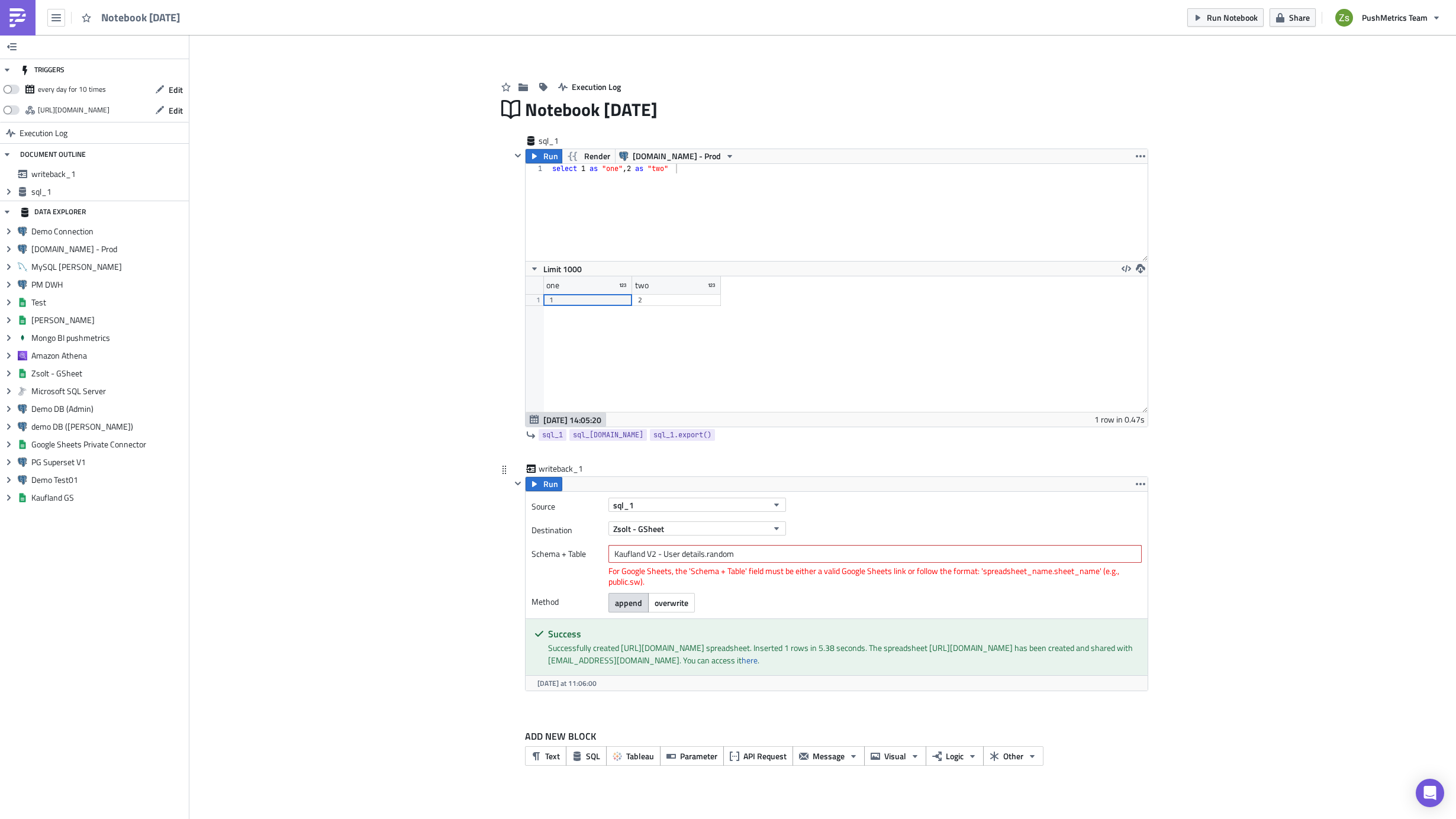
click at [689, 474] on div "writeback_1" at bounding box center [830, 470] width 637 height 14
click at [542, 481] on button "Run" at bounding box center [543, 484] width 36 height 14
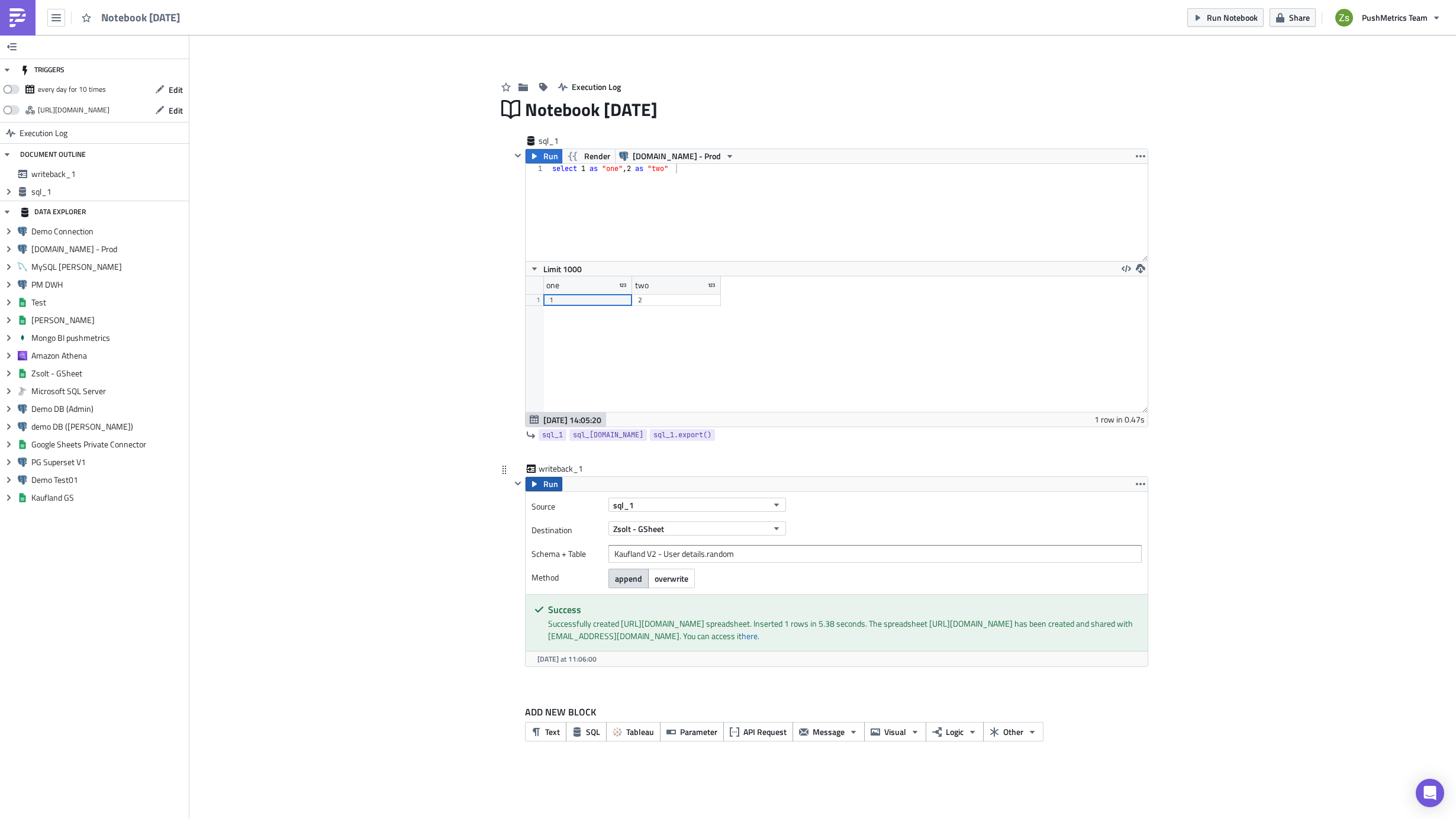
click at [550, 485] on span "Run" at bounding box center [551, 484] width 15 height 14
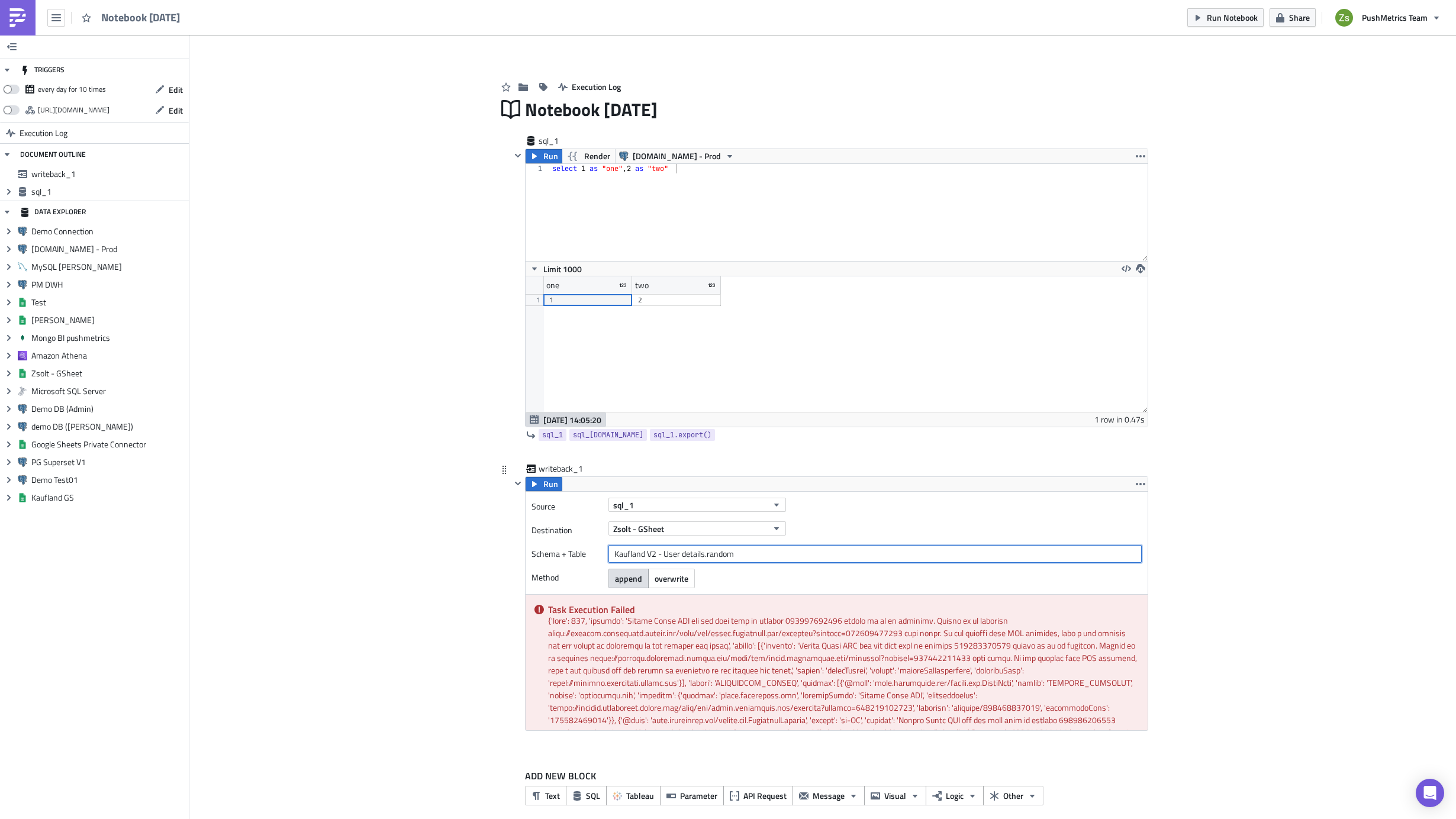
click at [700, 556] on input "Kaufland V2 - User details.random" at bounding box center [875, 554] width 533 height 18
paste input "kaufland_user_details"
type input "kaufland_user_details.random"
click at [845, 519] on div "Source sql_1 Destination Zsolt - GSheet Schema + Table kaufland_user_details.ra…" at bounding box center [837, 542] width 622 height 102
click at [543, 483] on span "Run" at bounding box center [551, 484] width 15 height 14
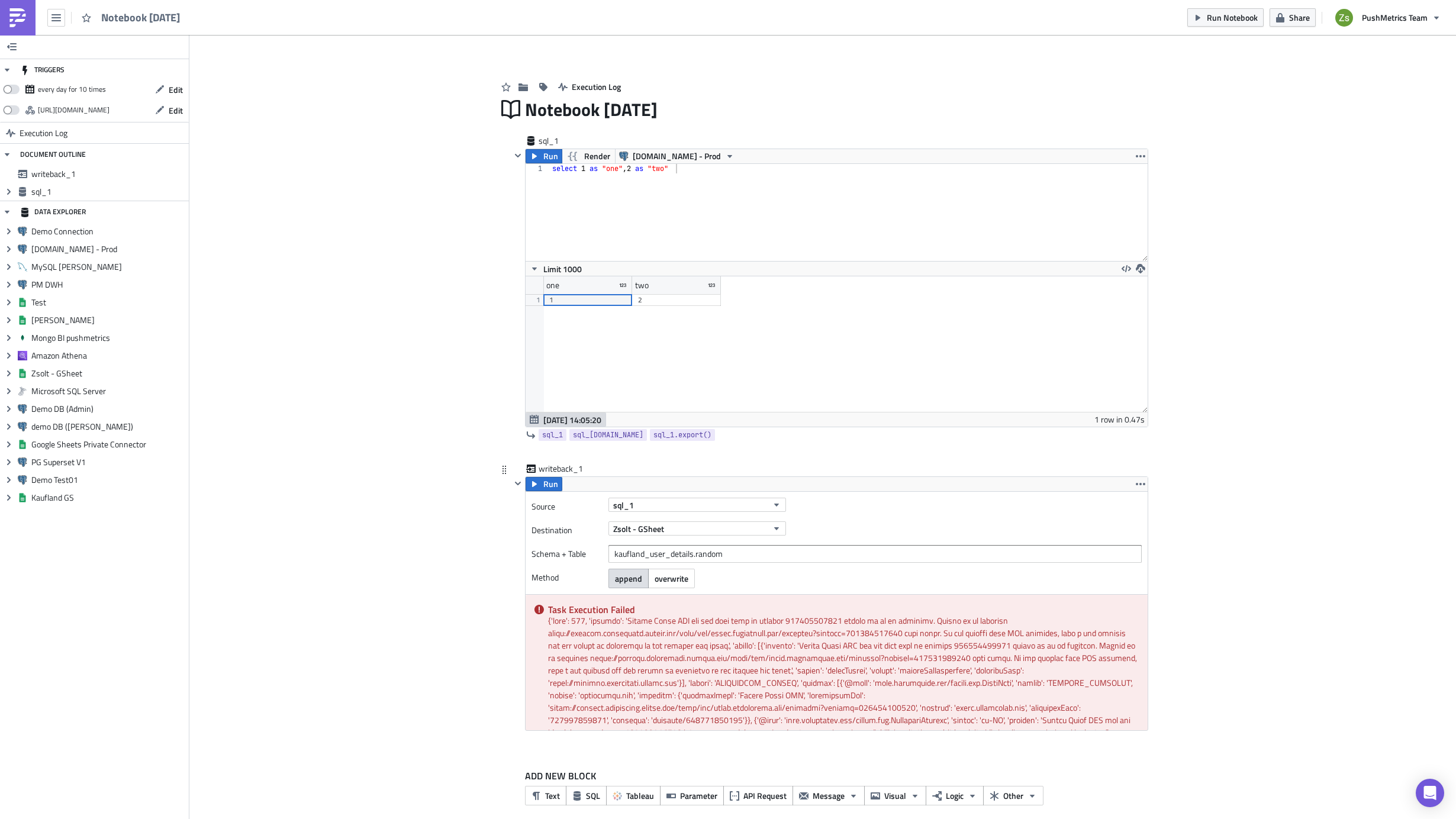
scroll to position [42, 0]
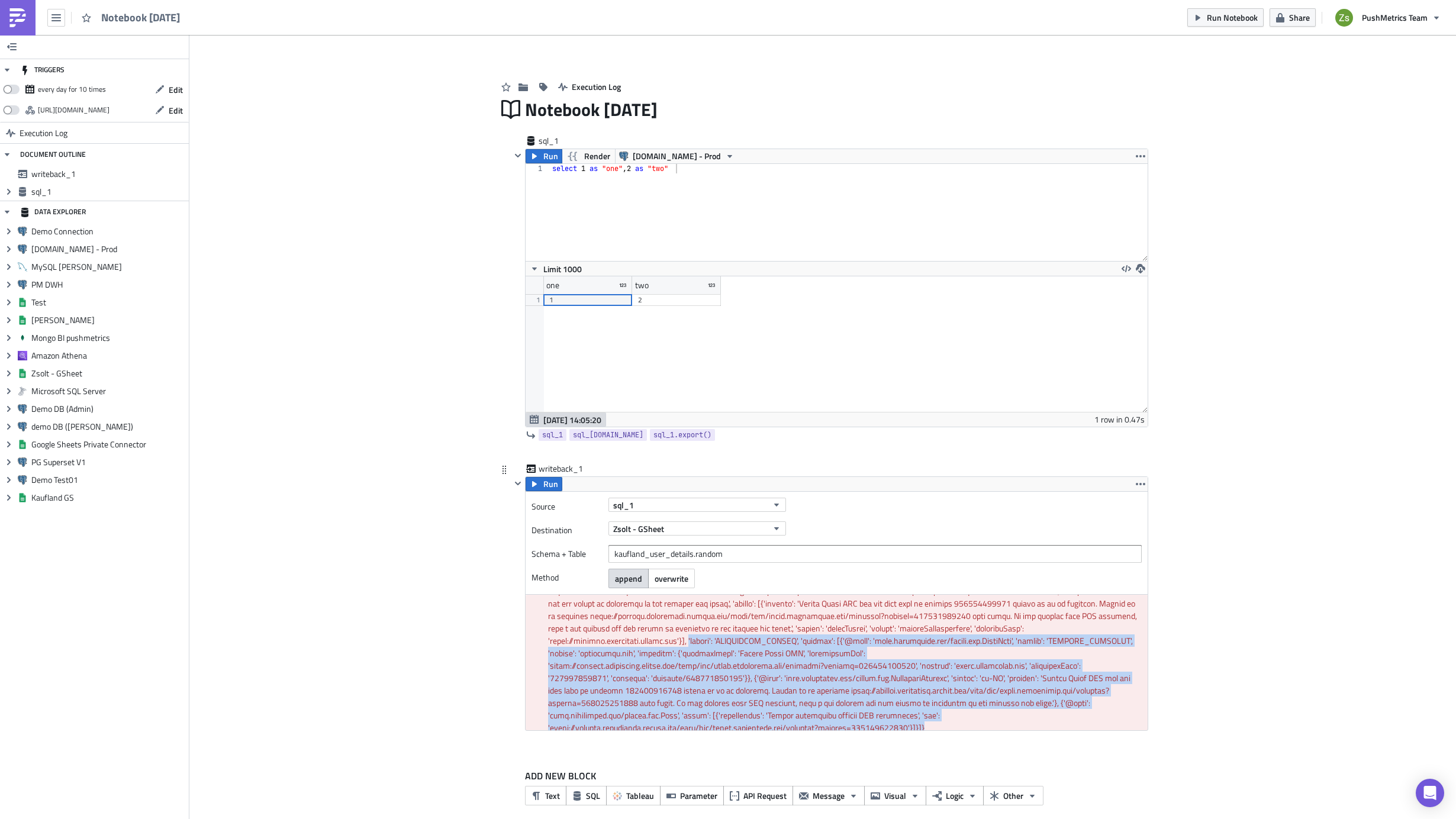
drag, startPoint x: 1054, startPoint y: 721, endPoint x: 690, endPoint y: 636, distance: 373.8
click at [690, 636] on div "Task Execution Failed" at bounding box center [837, 662] width 622 height 135
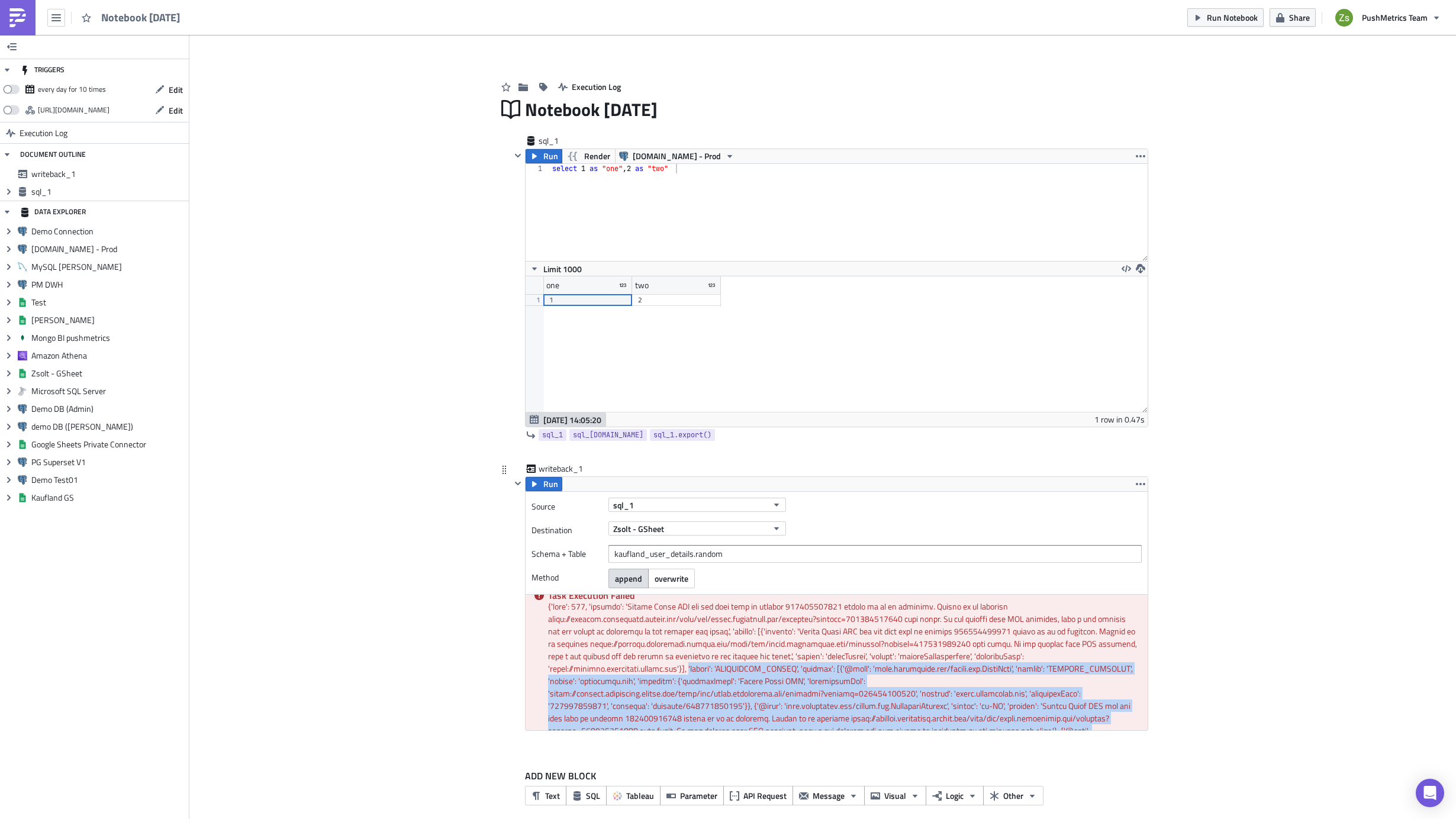
scroll to position [0, 0]
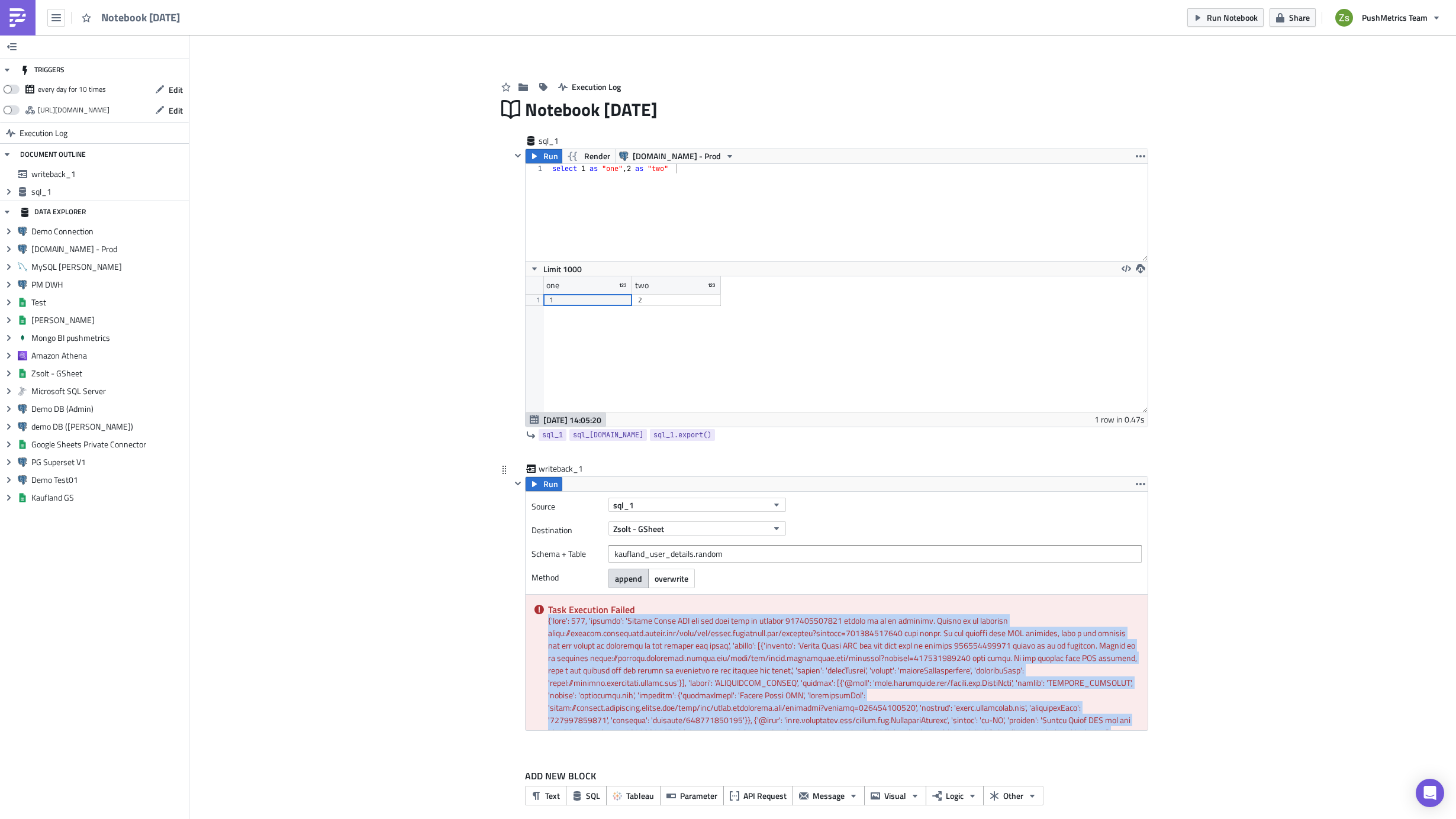
click at [543, 621] on div "Task Execution Failed" at bounding box center [837, 662] width 622 height 135
copy div "{'code': 403, 'message': 'Google Drive API has not been used in project 8133923…"
click at [663, 585] on button "overwrite" at bounding box center [672, 578] width 47 height 19
click at [528, 477] on button "Run" at bounding box center [543, 484] width 36 height 14
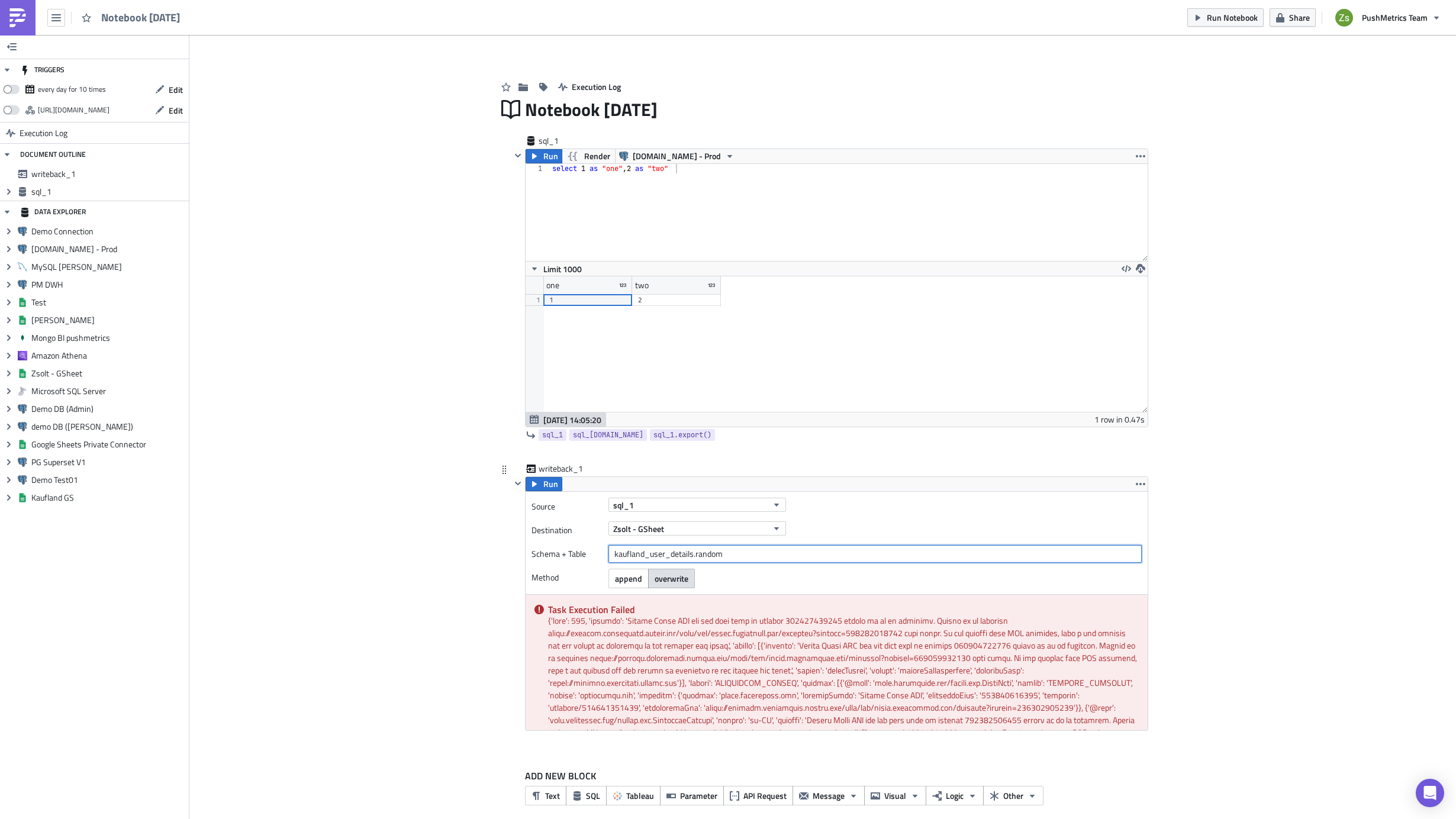
click at [751, 547] on input "kaufland_user_details.random" at bounding box center [875, 554] width 533 height 18
click at [767, 550] on input "kaufland_user_details.random" at bounding box center [875, 554] width 533 height 18
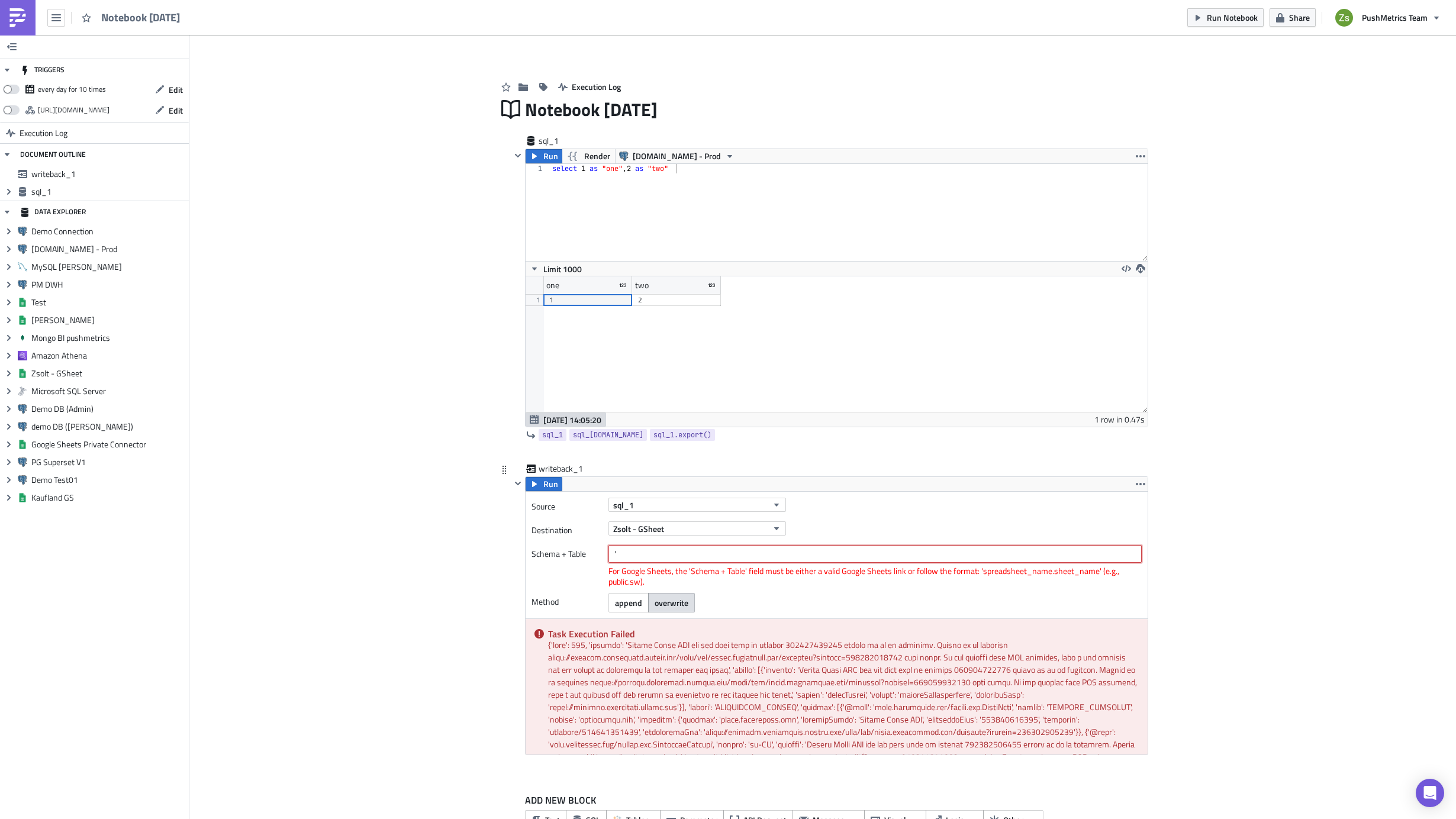
paste input "Kaufland V2 - User details"
type input "'Kaufland V2 - User details'.random"
click at [709, 594] on div "append overwrite" at bounding box center [875, 602] width 533 height 19
click at [545, 485] on span "Run" at bounding box center [551, 484] width 15 height 14
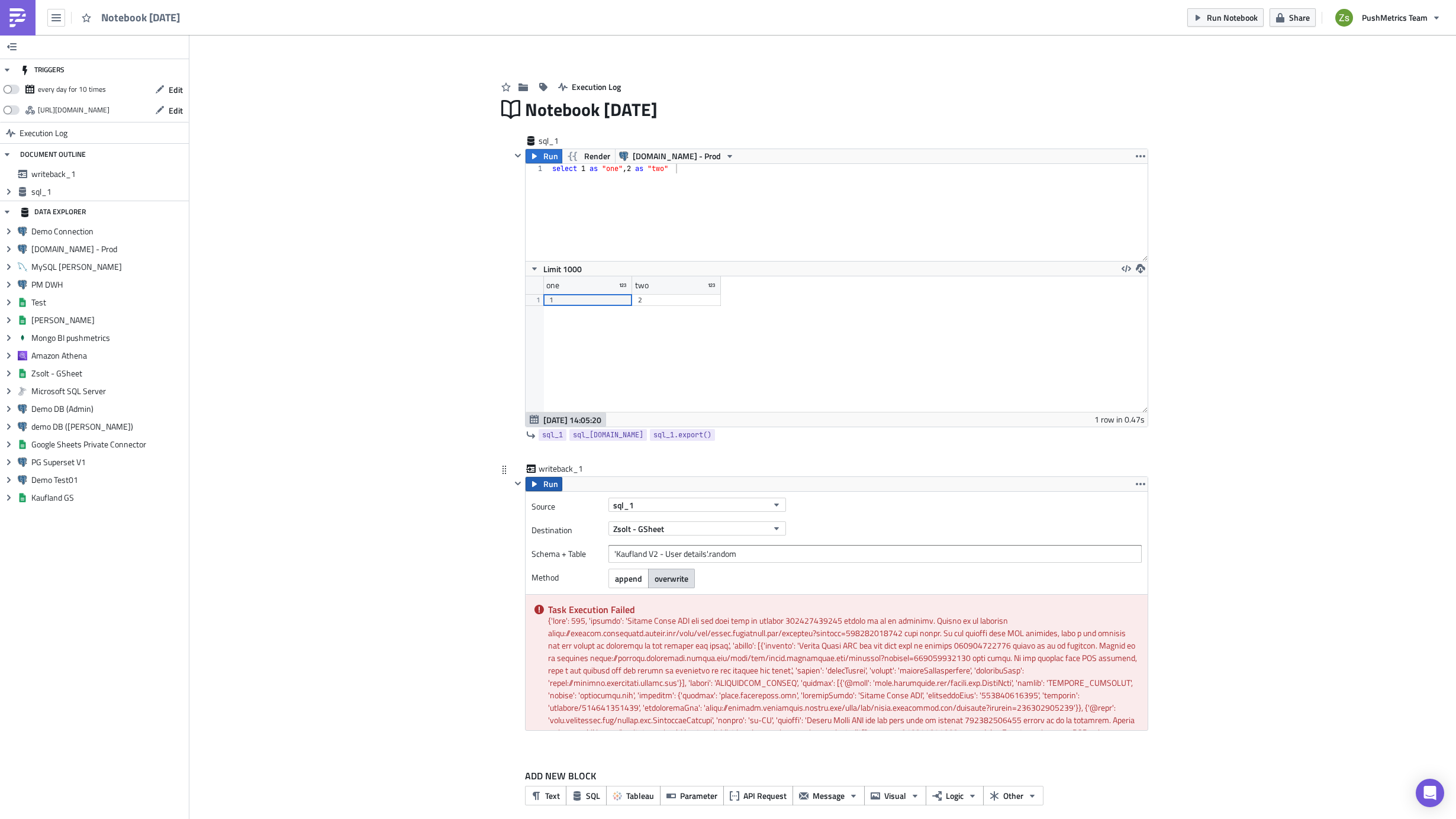
click at [545, 485] on span "Run" at bounding box center [551, 484] width 15 height 14
